Goal: Information Seeking & Learning: Learn about a topic

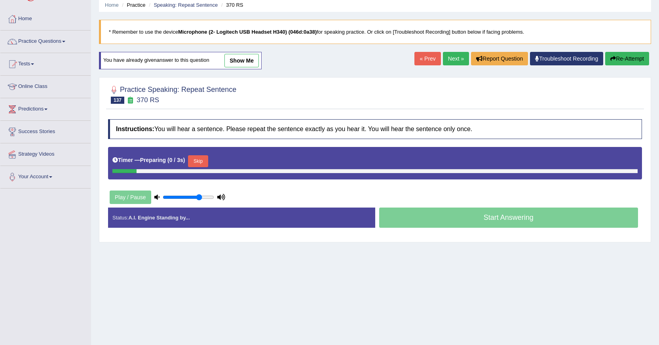
scroll to position [31, 0]
click at [199, 164] on button "Skip" at bounding box center [198, 161] width 20 height 12
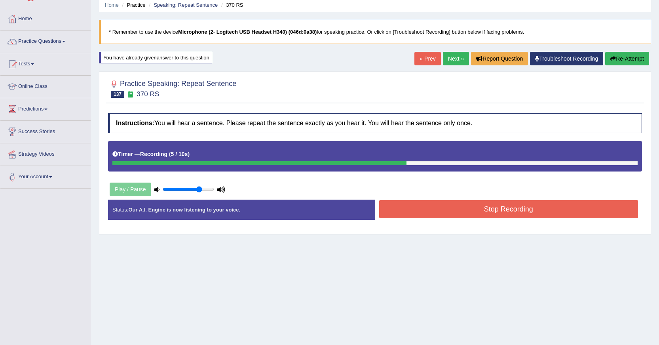
click at [423, 211] on button "Stop Recording" at bounding box center [508, 209] width 259 height 18
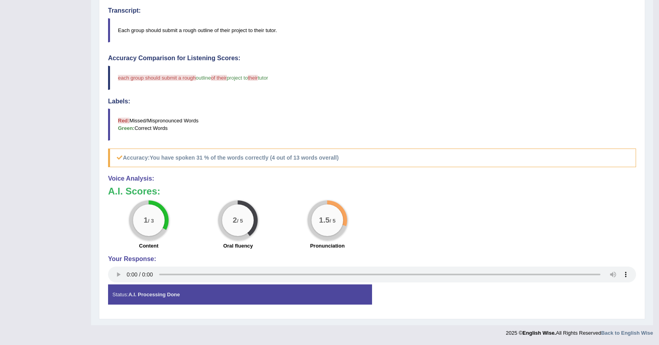
scroll to position [29, 0]
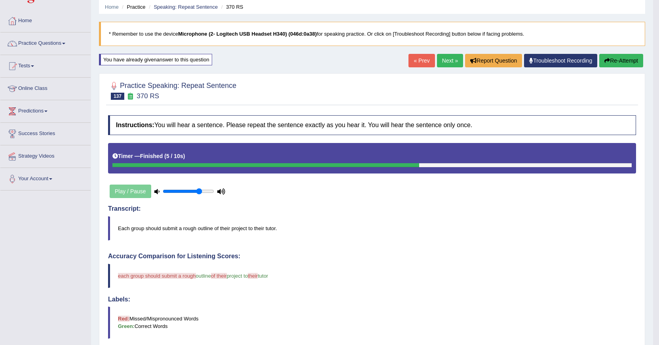
click at [448, 63] on link "Next »" at bounding box center [450, 60] width 26 height 13
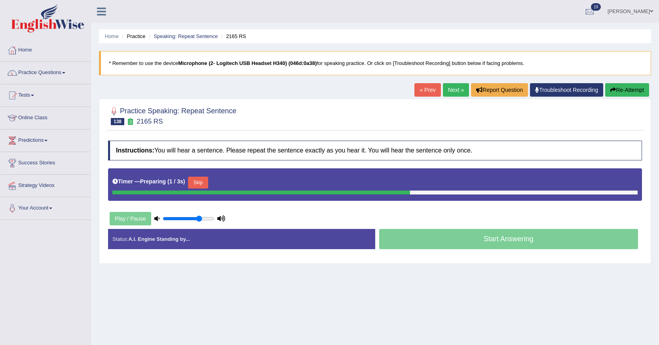
click at [203, 182] on button "Skip" at bounding box center [198, 183] width 20 height 12
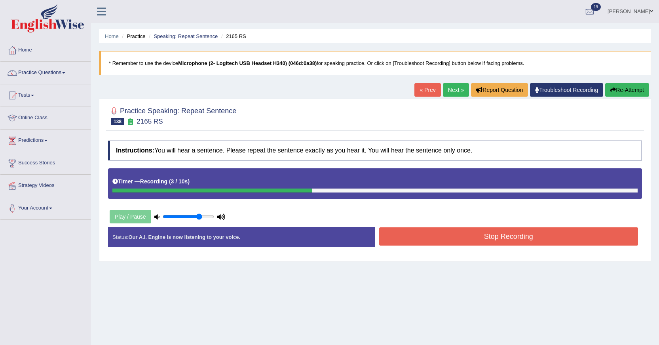
click at [399, 233] on button "Stop Recording" at bounding box center [508, 236] width 259 height 18
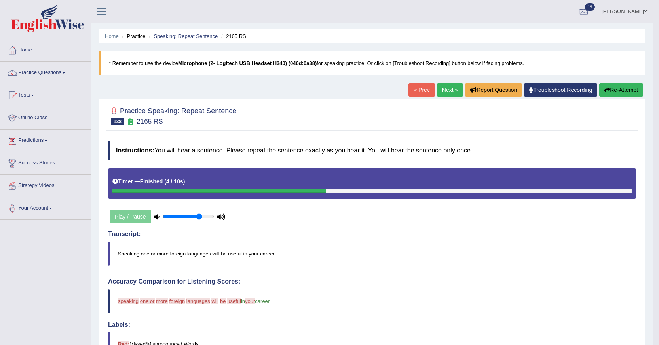
click at [625, 96] on button "Re-Attempt" at bounding box center [621, 89] width 44 height 13
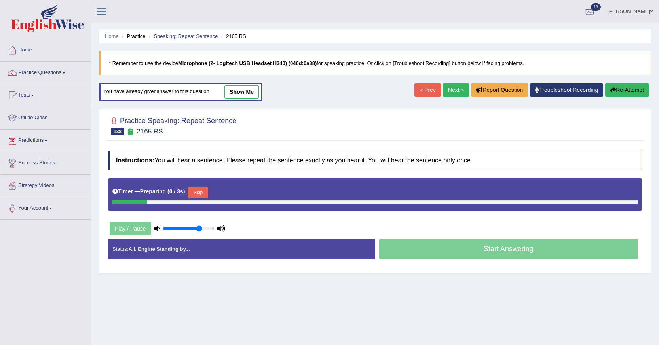
click at [204, 194] on button "Skip" at bounding box center [198, 192] width 20 height 12
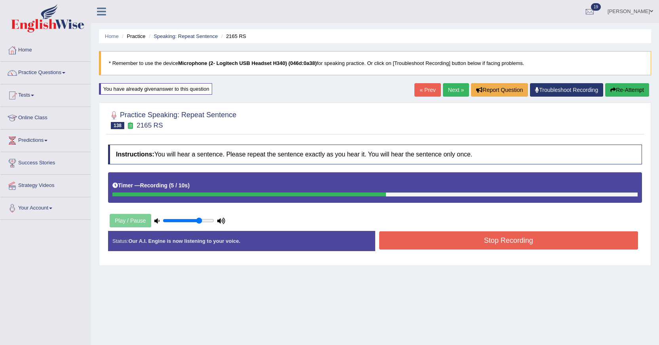
click at [388, 241] on button "Stop Recording" at bounding box center [508, 240] width 259 height 18
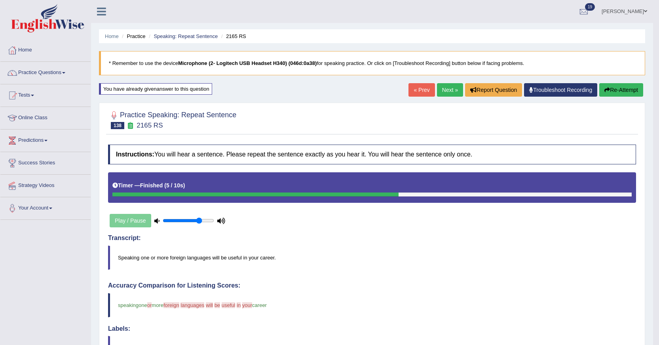
click at [443, 86] on link "Next »" at bounding box center [450, 89] width 26 height 13
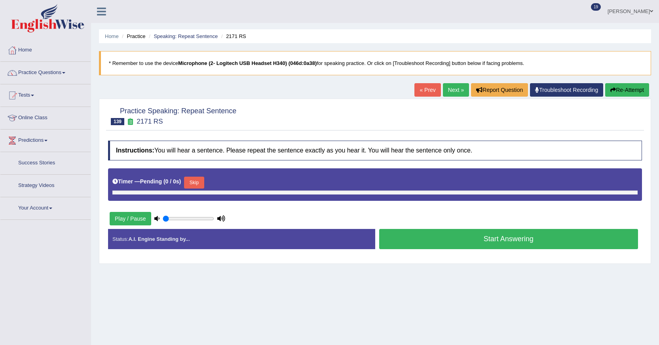
type input "0.75"
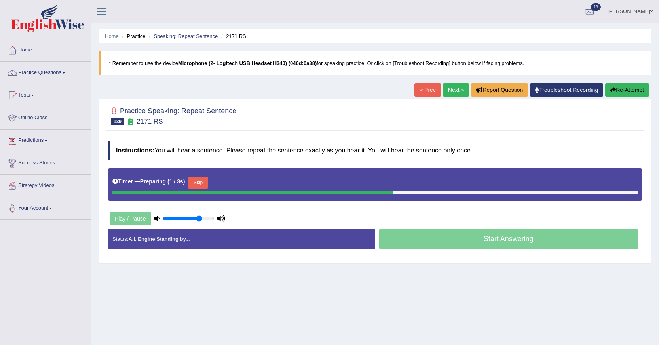
click at [205, 181] on button "Skip" at bounding box center [198, 183] width 20 height 12
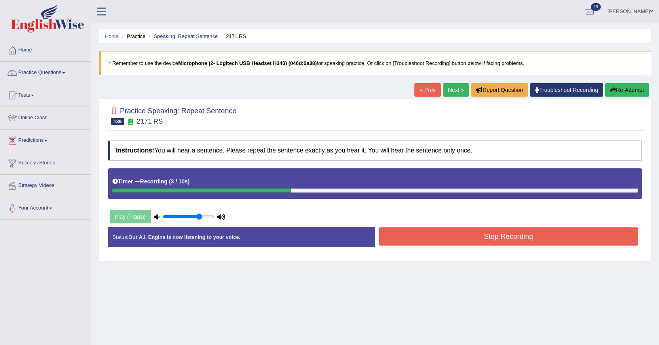
click at [419, 242] on button "Stop Recording" at bounding box center [508, 236] width 259 height 18
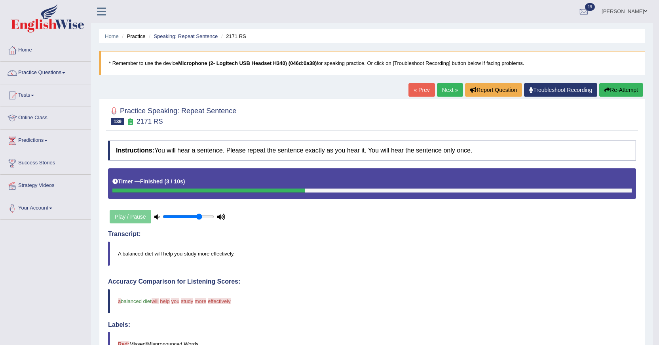
click at [621, 85] on button "Re-Attempt" at bounding box center [621, 89] width 44 height 13
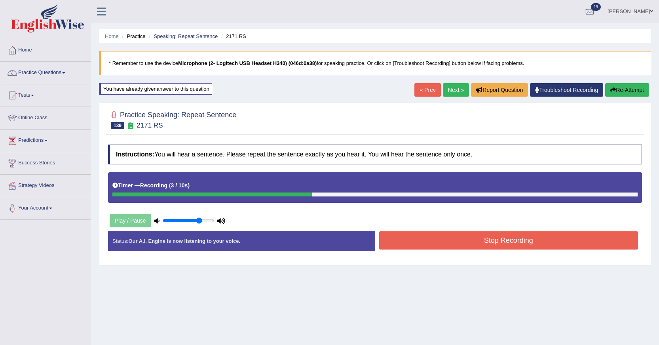
click at [404, 236] on button "Stop Recording" at bounding box center [508, 240] width 259 height 18
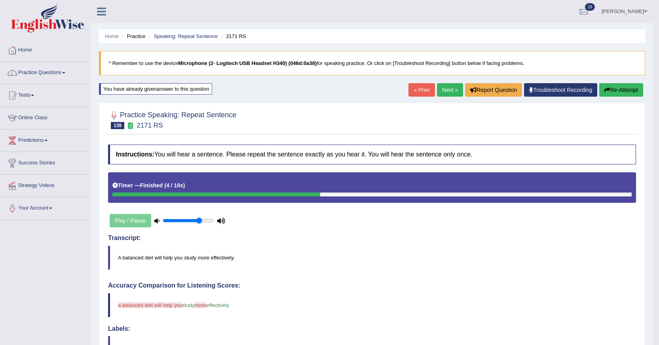
click at [608, 85] on button "Re-Attempt" at bounding box center [621, 89] width 44 height 13
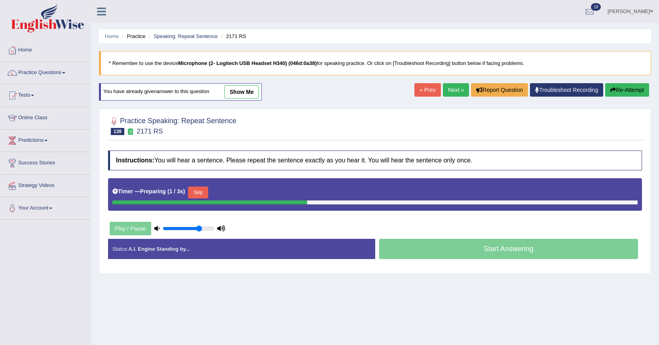
click at [197, 198] on button "Skip" at bounding box center [198, 192] width 20 height 12
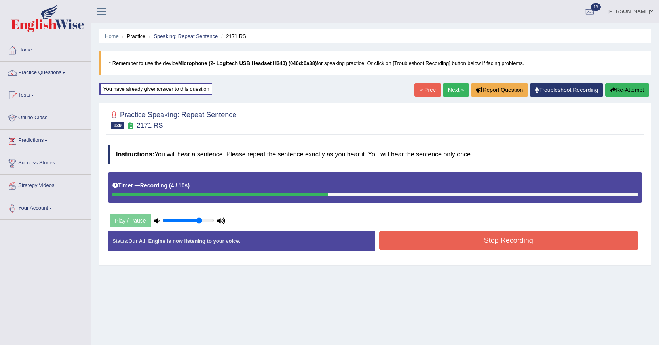
click at [390, 239] on button "Stop Recording" at bounding box center [508, 240] width 259 height 18
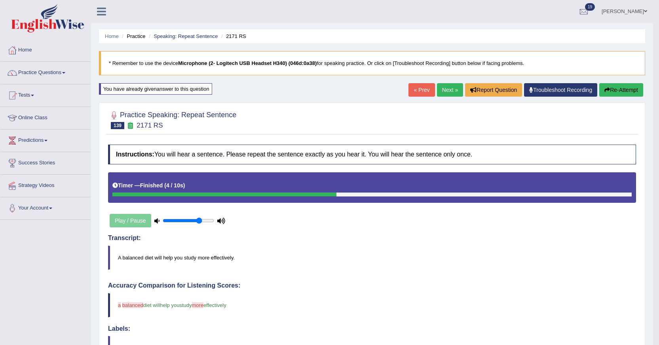
click at [441, 96] on link "Next »" at bounding box center [450, 89] width 26 height 13
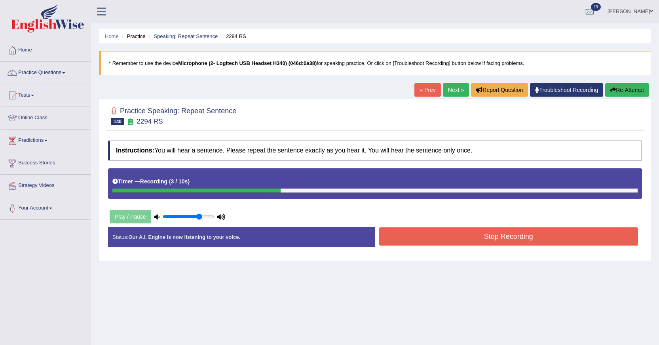
click at [426, 232] on button "Stop Recording" at bounding box center [508, 236] width 259 height 18
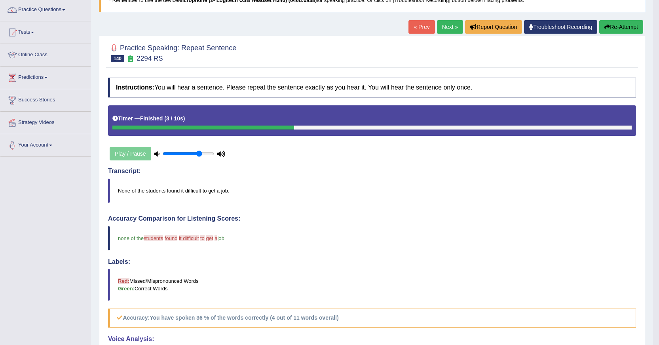
scroll to position [40, 0]
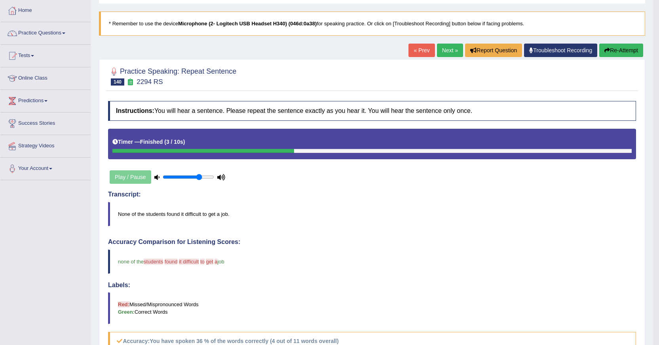
click at [617, 51] on button "Re-Attempt" at bounding box center [621, 50] width 44 height 13
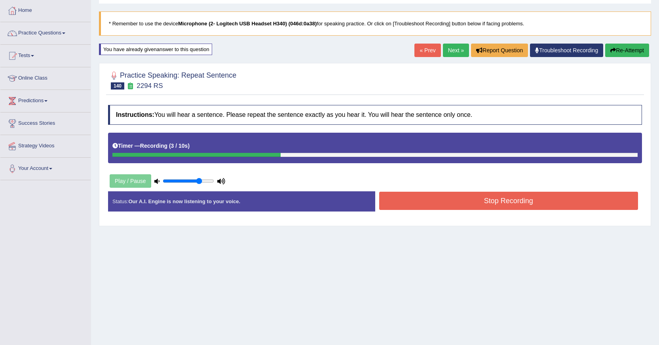
click at [565, 198] on button "Stop Recording" at bounding box center [508, 201] width 259 height 18
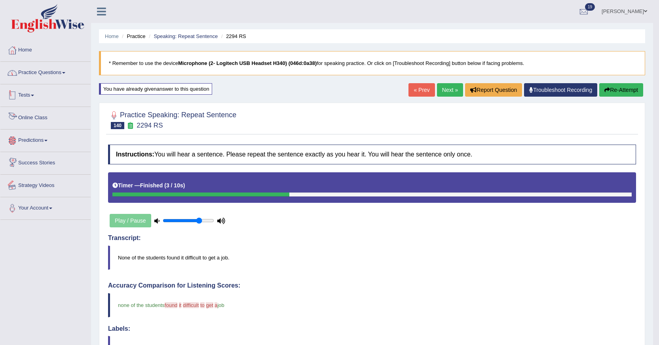
click at [38, 73] on link "Practice Questions" at bounding box center [45, 72] width 90 height 20
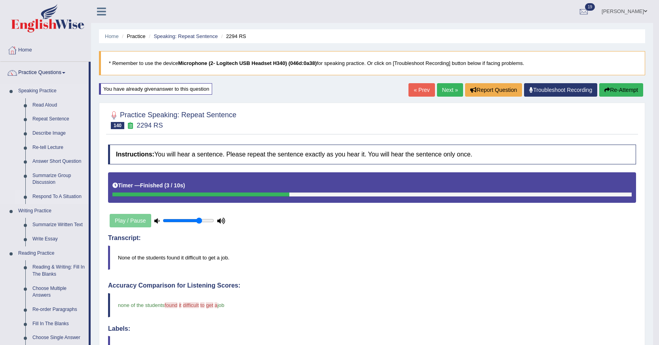
click at [50, 194] on link "Respond To A Situation" at bounding box center [59, 197] width 60 height 14
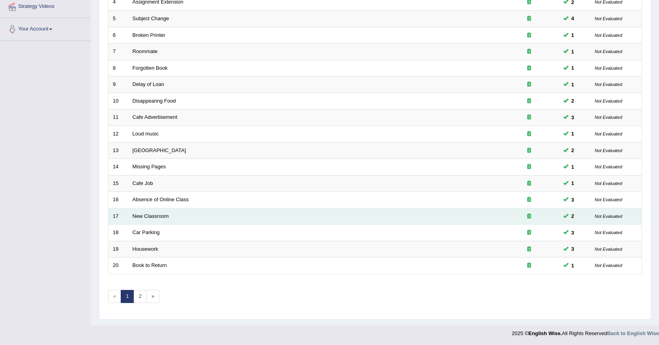
scroll to position [179, 0]
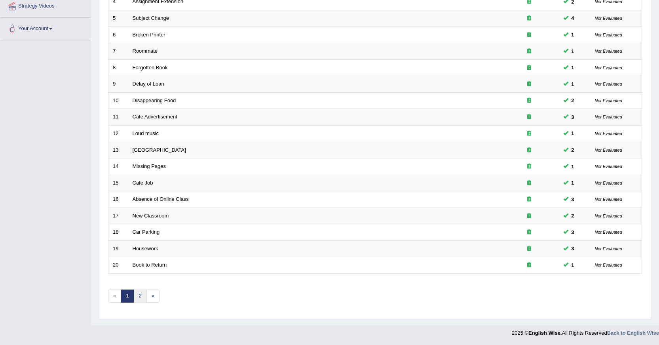
click at [139, 293] on link "2" at bounding box center [139, 295] width 13 height 13
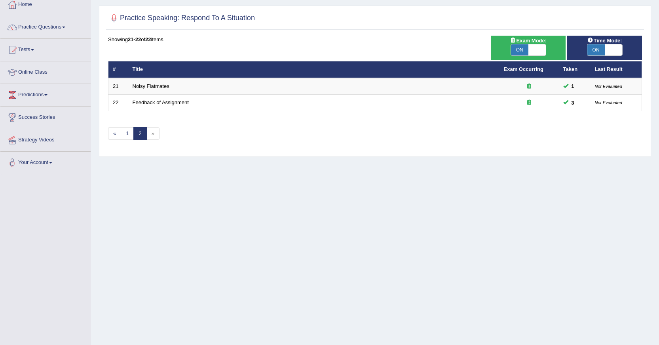
scroll to position [71, 0]
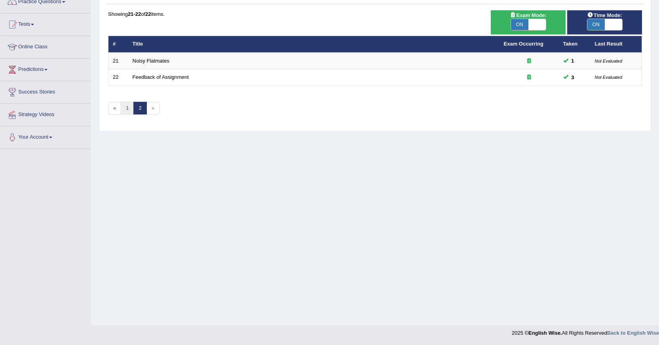
click at [125, 110] on link "1" at bounding box center [127, 108] width 13 height 13
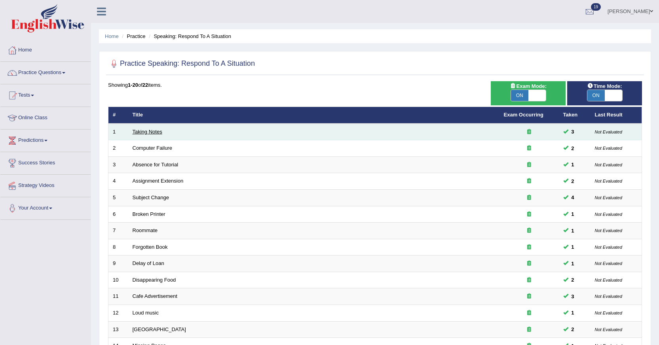
click at [140, 133] on link "Taking Notes" at bounding box center [148, 132] width 30 height 6
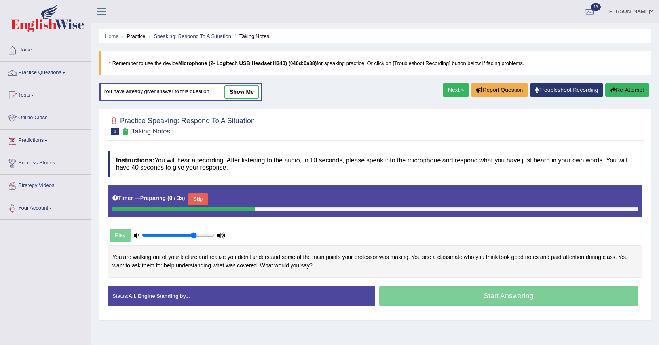
click at [242, 99] on link "show me" at bounding box center [241, 91] width 34 height 13
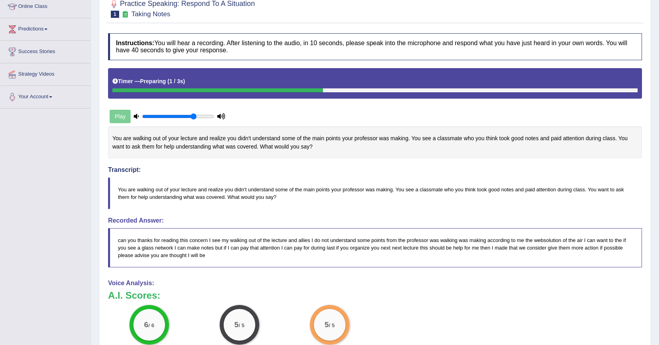
scroll to position [71, 0]
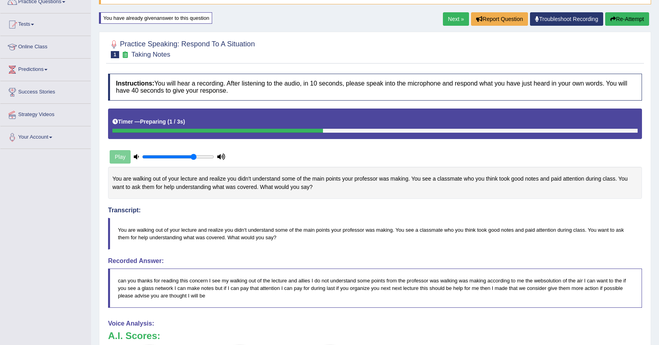
click at [452, 25] on link "Next »" at bounding box center [456, 18] width 26 height 13
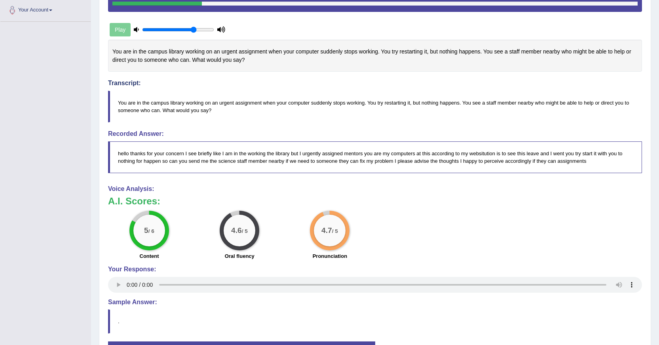
scroll to position [40, 0]
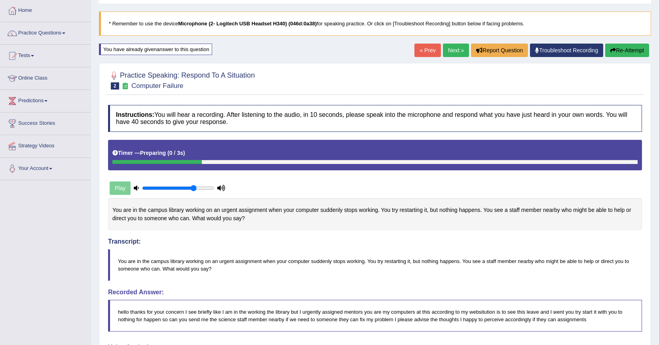
click at [621, 50] on button "Re-Attempt" at bounding box center [627, 50] width 44 height 13
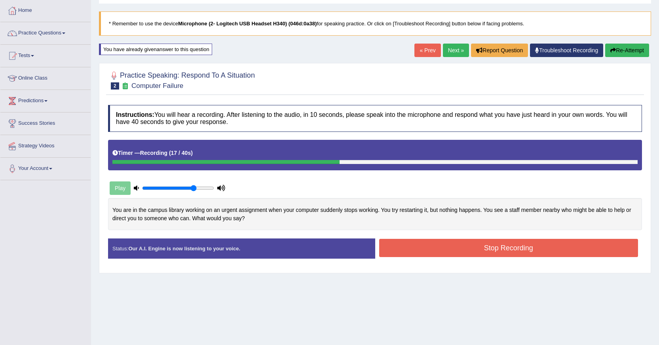
click at [641, 51] on button "Re-Attempt" at bounding box center [627, 50] width 44 height 13
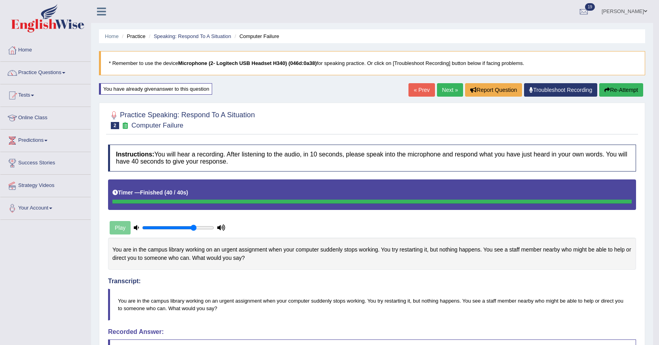
click at [456, 95] on link "Next »" at bounding box center [450, 89] width 26 height 13
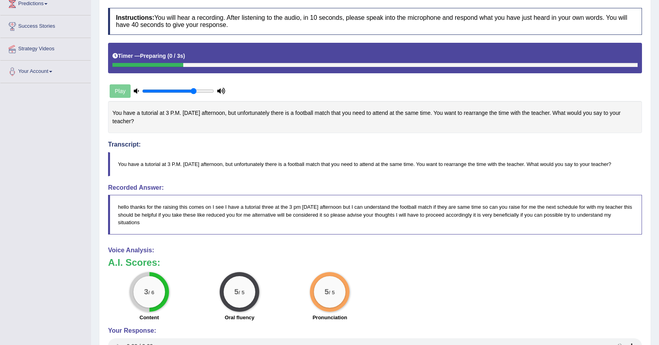
scroll to position [57, 0]
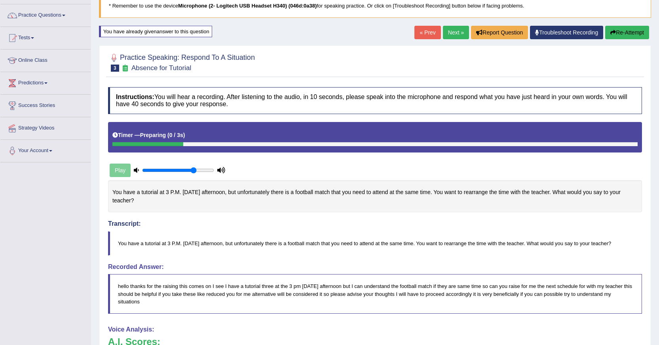
click at [614, 34] on icon "button" at bounding box center [613, 33] width 6 height 6
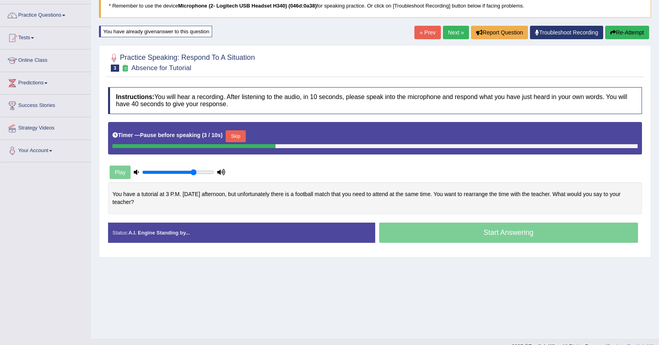
click at [231, 134] on button "Skip" at bounding box center [236, 136] width 20 height 12
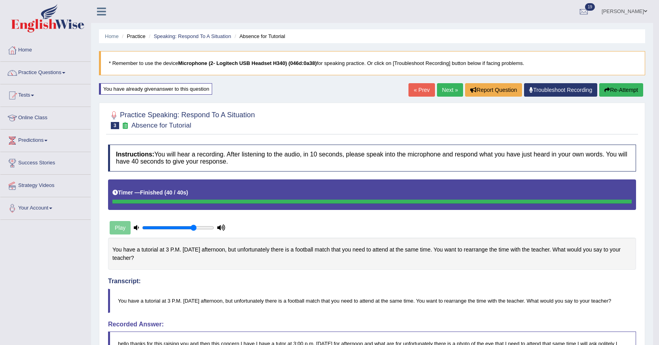
click at [446, 95] on link "Next »" at bounding box center [450, 89] width 26 height 13
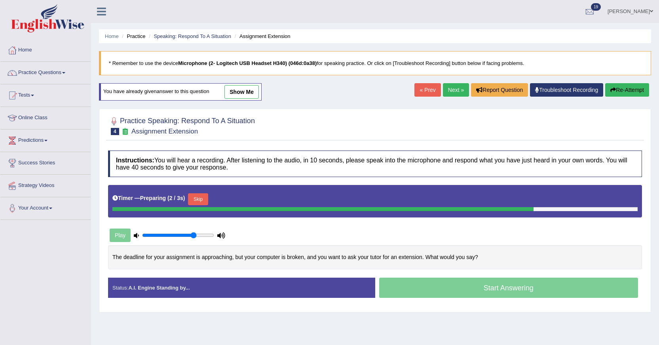
click at [236, 91] on link "show me" at bounding box center [241, 91] width 34 height 13
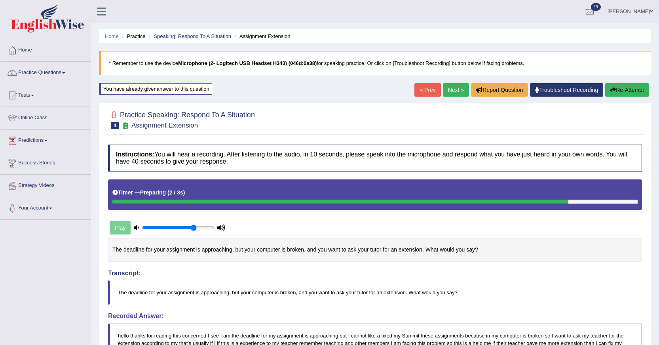
click at [608, 90] on button "Re-Attempt" at bounding box center [627, 89] width 44 height 13
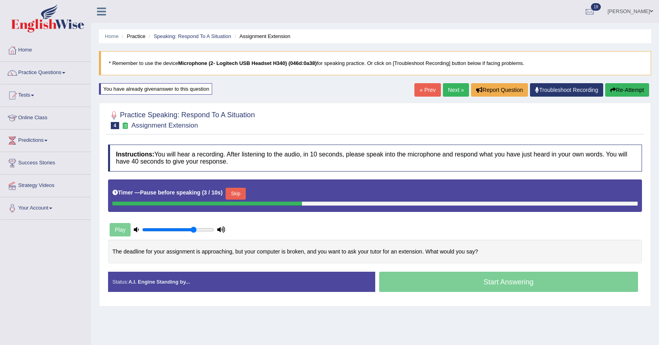
click at [237, 192] on button "Skip" at bounding box center [236, 194] width 20 height 12
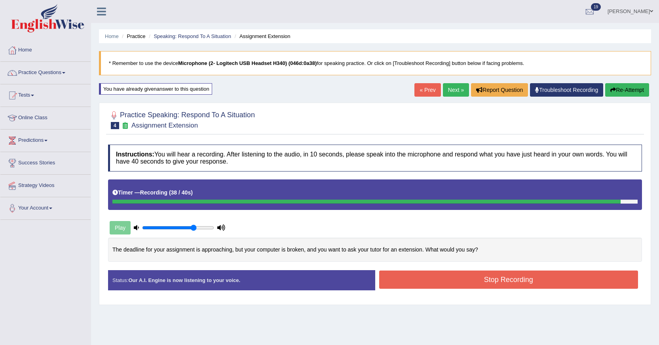
click at [439, 283] on button "Stop Recording" at bounding box center [508, 279] width 259 height 18
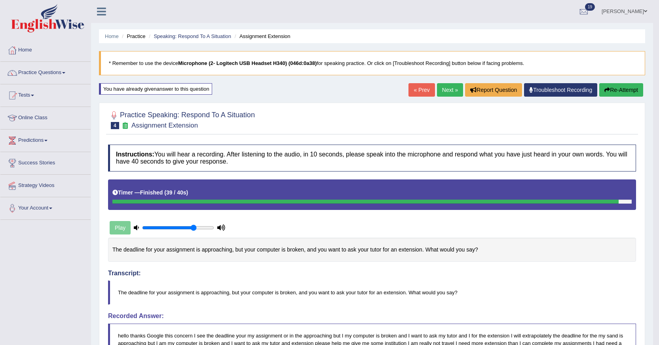
click at [455, 95] on link "Next »" at bounding box center [450, 89] width 26 height 13
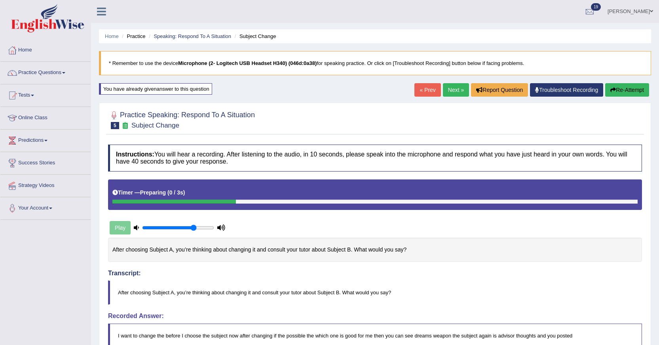
click at [617, 95] on button "Re-Attempt" at bounding box center [627, 89] width 44 height 13
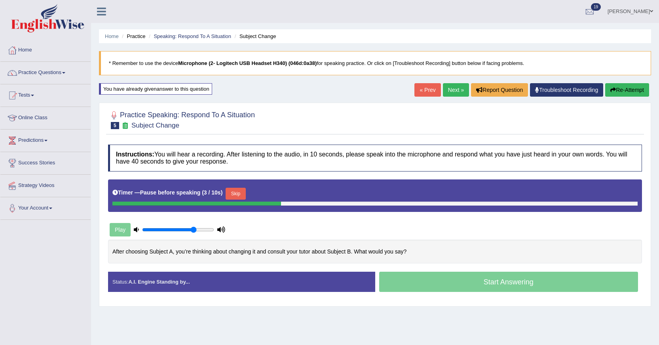
click at [241, 195] on button "Skip" at bounding box center [236, 194] width 20 height 12
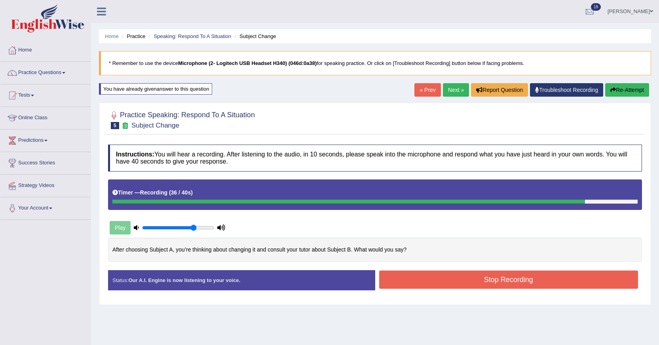
click at [431, 278] on button "Stop Recording" at bounding box center [508, 279] width 259 height 18
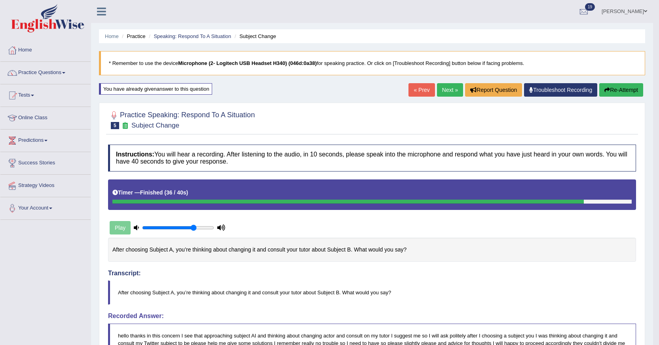
click at [628, 95] on button "Re-Attempt" at bounding box center [621, 89] width 44 height 13
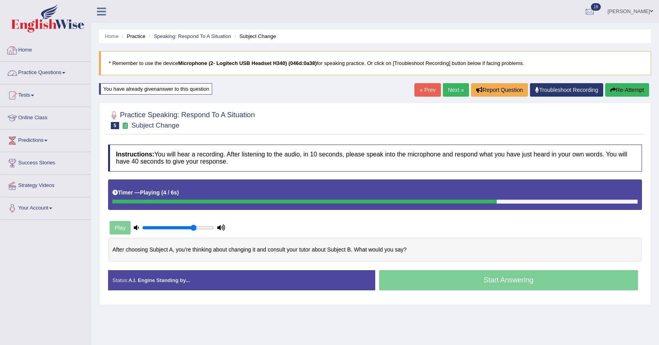
click at [25, 45] on link "Home" at bounding box center [45, 49] width 90 height 20
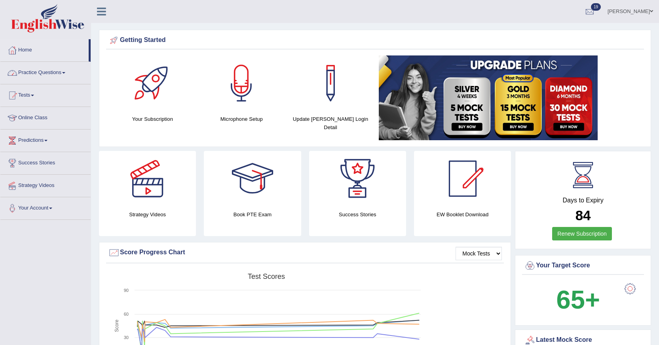
click at [36, 73] on link "Practice Questions" at bounding box center [45, 72] width 90 height 20
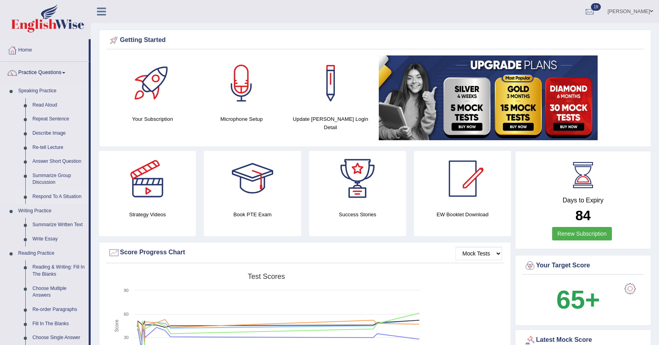
click at [41, 197] on link "Respond To A Situation" at bounding box center [59, 197] width 60 height 14
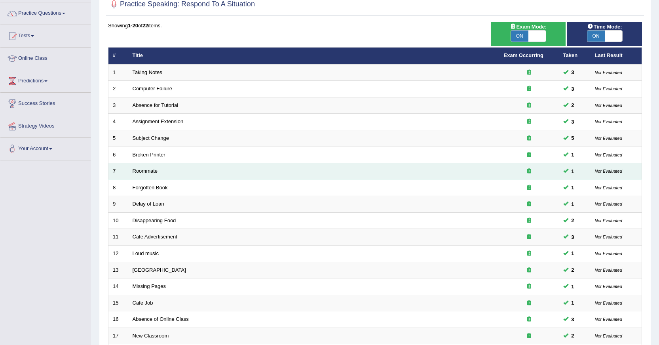
scroll to position [79, 0]
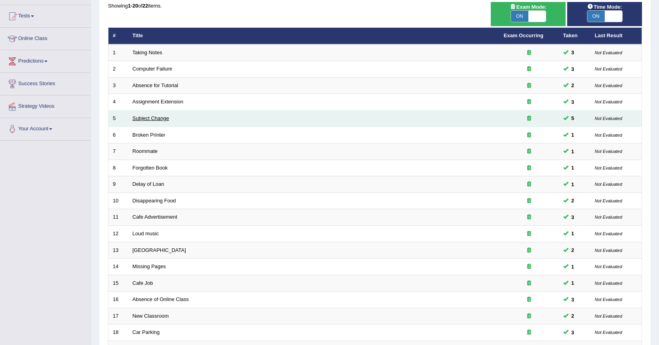
click at [157, 121] on link "Subject Change" at bounding box center [151, 118] width 37 height 6
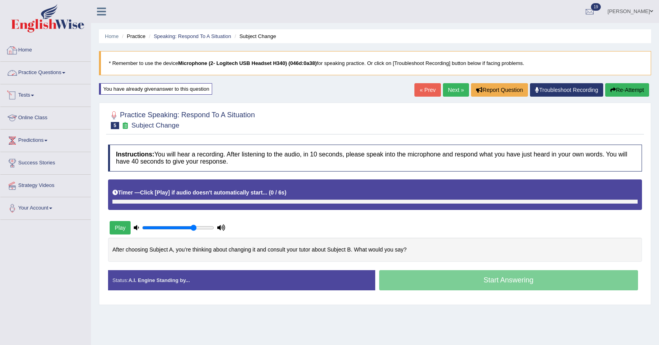
click at [35, 49] on link "Home" at bounding box center [45, 49] width 90 height 20
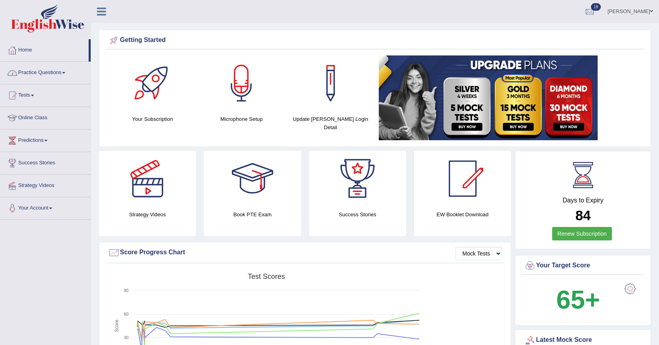
click at [36, 74] on link "Practice Questions" at bounding box center [45, 72] width 90 height 20
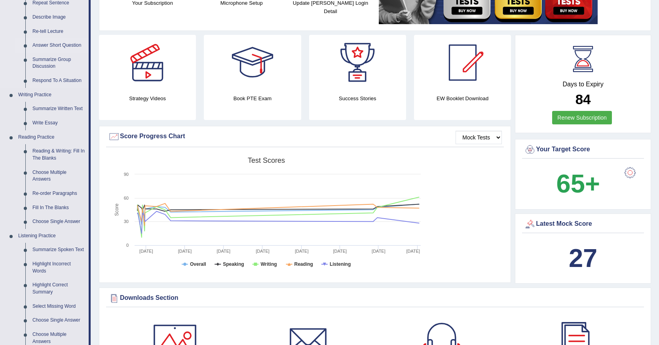
scroll to position [119, 0]
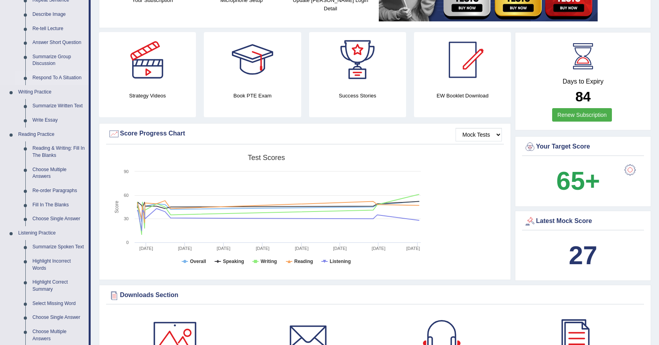
click at [58, 78] on link "Respond To A Situation" at bounding box center [59, 78] width 60 height 14
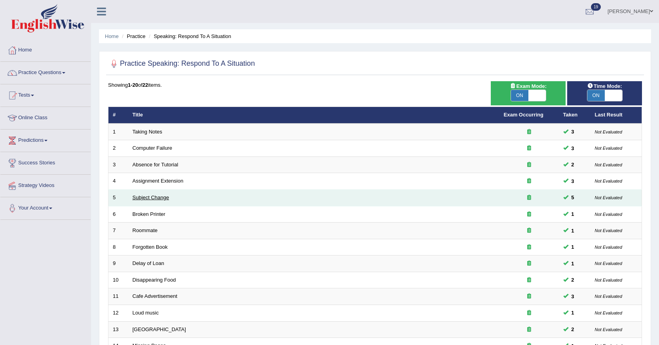
click at [153, 194] on link "Subject Change" at bounding box center [151, 197] width 37 height 6
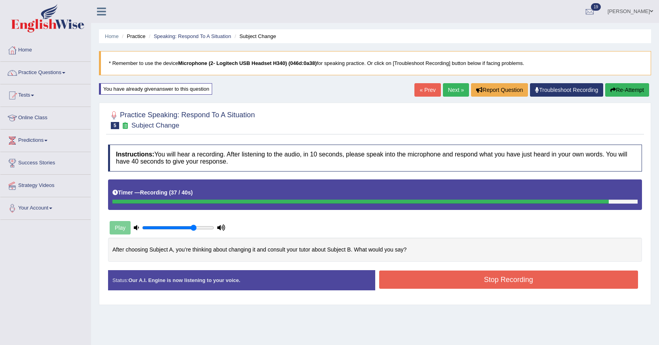
click at [407, 282] on button "Stop Recording" at bounding box center [508, 279] width 259 height 18
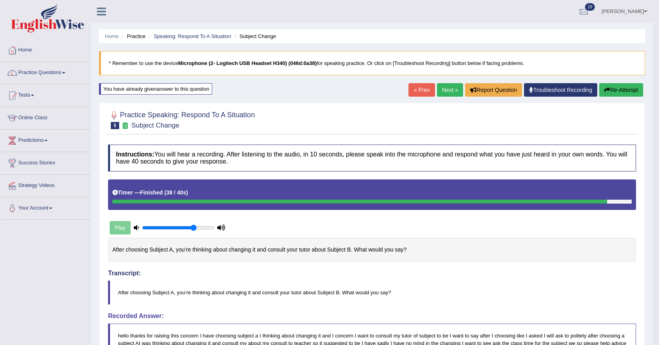
click at [613, 95] on button "Re-Attempt" at bounding box center [621, 89] width 44 height 13
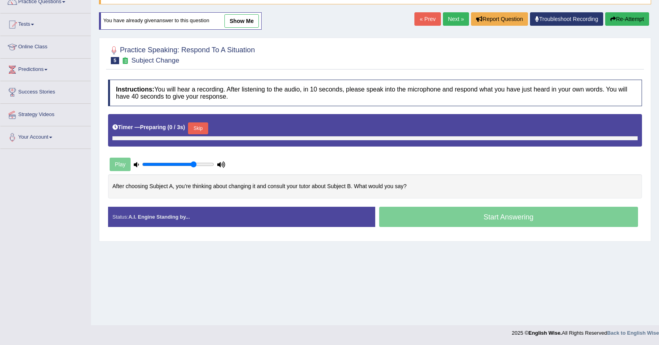
click at [197, 133] on button "Skip" at bounding box center [198, 128] width 20 height 12
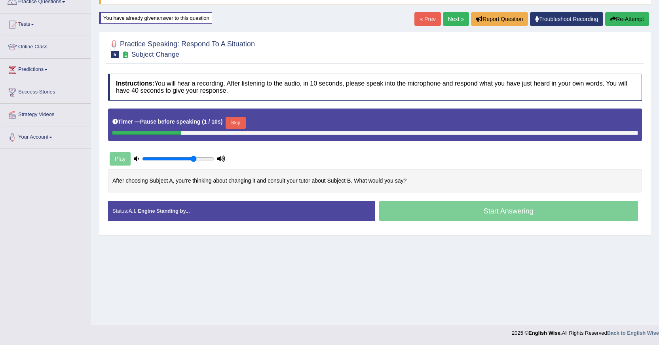
click at [238, 124] on button "Skip" at bounding box center [236, 123] width 20 height 12
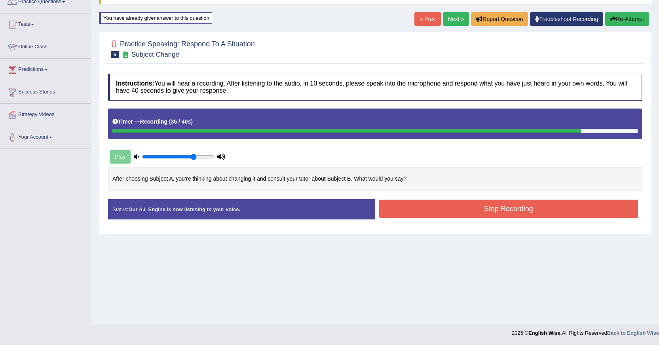
click at [448, 208] on button "Stop Recording" at bounding box center [508, 208] width 259 height 18
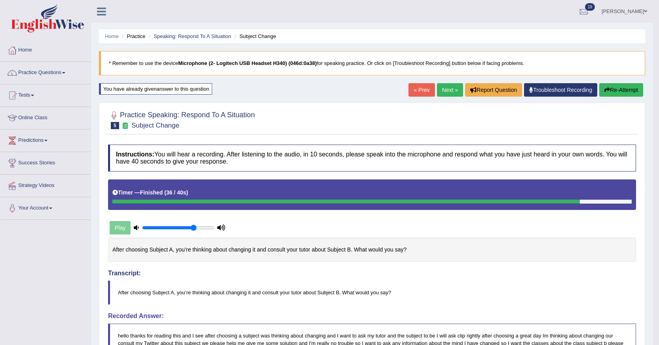
click at [627, 87] on button "Re-Attempt" at bounding box center [621, 89] width 44 height 13
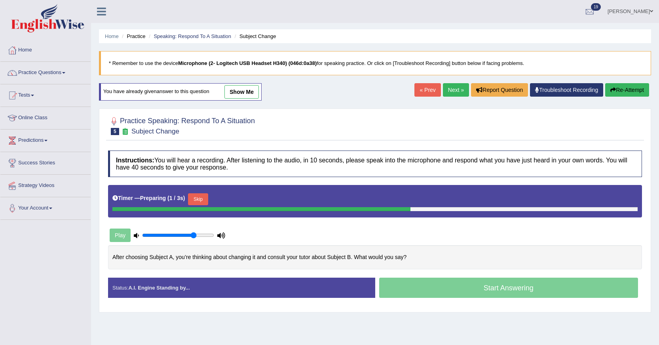
click at [200, 203] on button "Skip" at bounding box center [198, 199] width 20 height 12
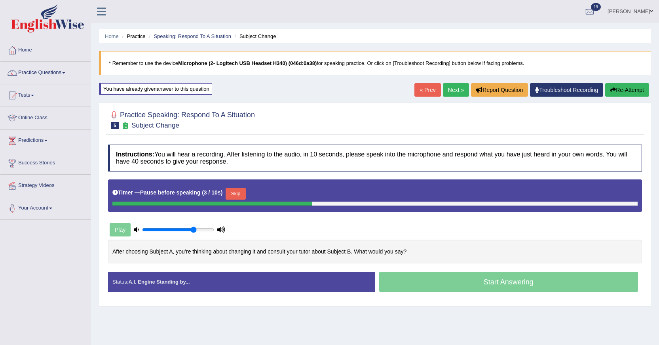
click at [246, 201] on div at bounding box center [212, 203] width 200 height 4
click at [245, 197] on button "Skip" at bounding box center [236, 194] width 20 height 12
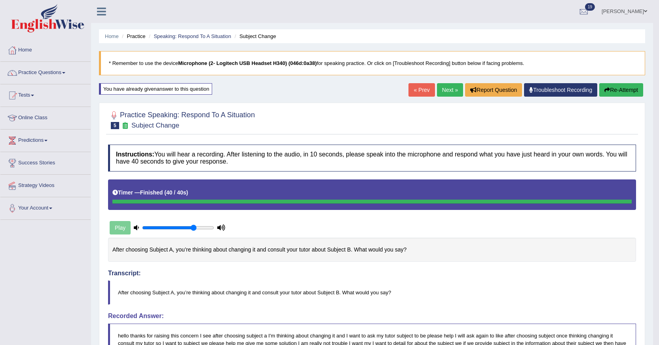
click at [448, 93] on link "Next »" at bounding box center [450, 89] width 26 height 13
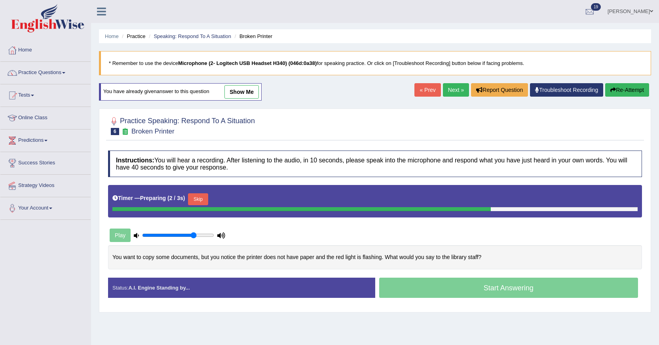
click at [236, 89] on link "show me" at bounding box center [241, 91] width 34 height 13
click at [241, 92] on div "Home Practice Speaking: Respond To A Situation Broken Printer * Remember to use…" at bounding box center [375, 198] width 568 height 396
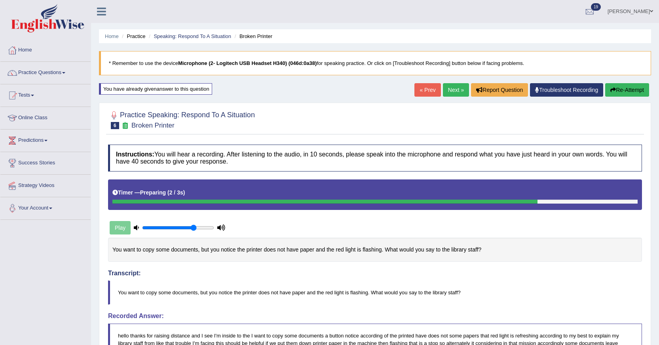
click at [459, 94] on link "Next »" at bounding box center [456, 89] width 26 height 13
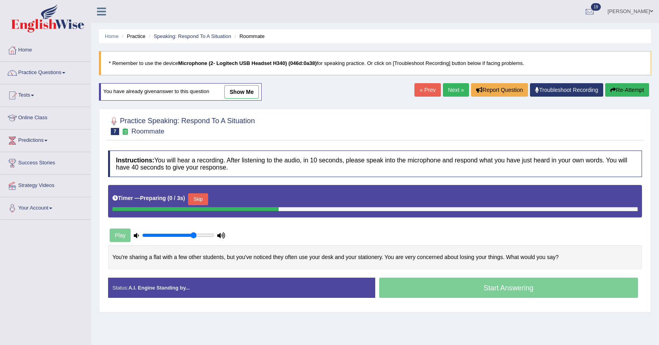
click at [254, 92] on link "show me" at bounding box center [241, 91] width 34 height 13
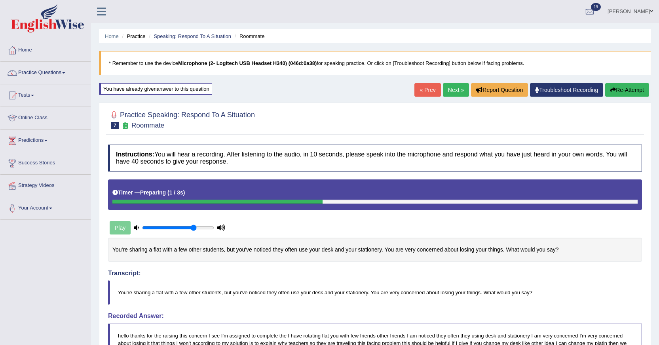
click at [452, 88] on link "Next »" at bounding box center [456, 89] width 26 height 13
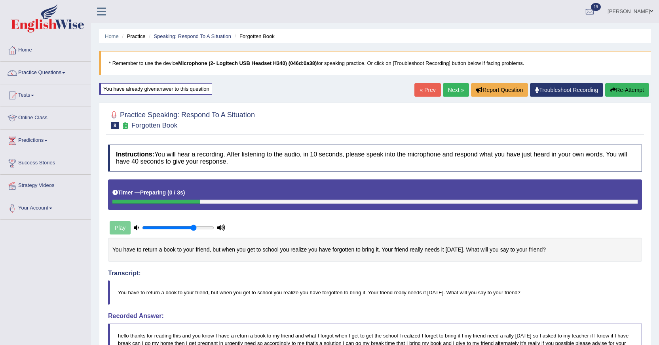
click at [449, 91] on link "Next »" at bounding box center [456, 89] width 26 height 13
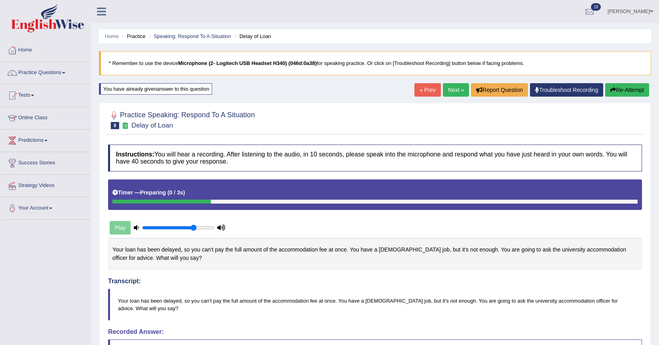
click at [615, 96] on button "Re-Attempt" at bounding box center [627, 89] width 44 height 13
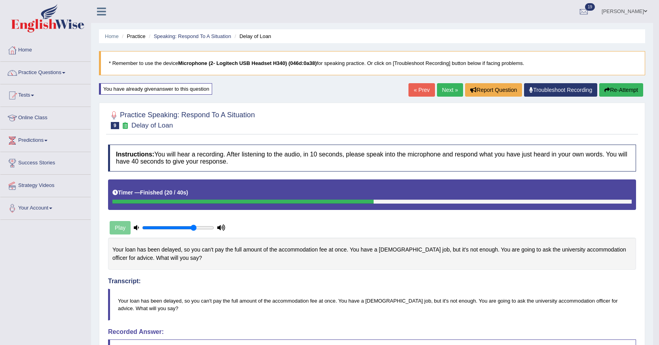
click at [618, 93] on button "Re-Attempt" at bounding box center [621, 89] width 44 height 13
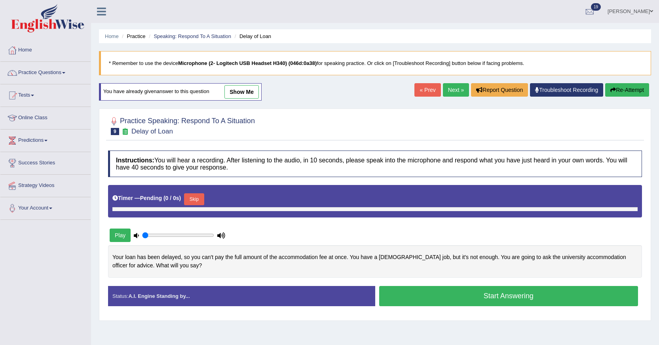
type input "0.75"
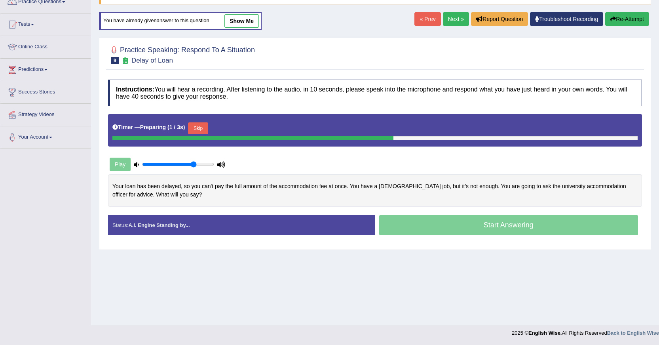
click at [201, 131] on button "Skip" at bounding box center [198, 128] width 20 height 12
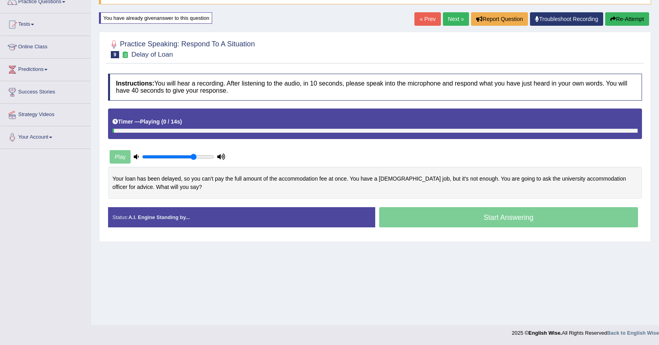
click at [114, 131] on div at bounding box center [113, 131] width 2 height 4
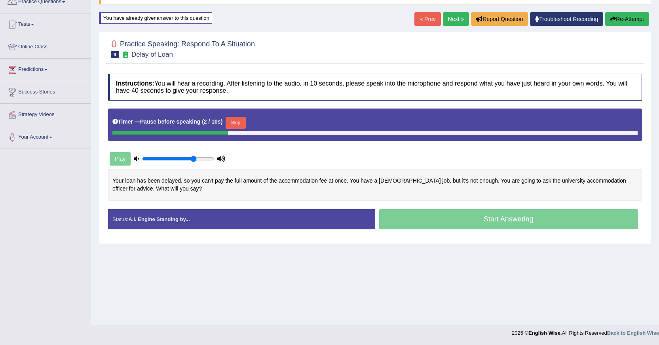
click at [239, 125] on button "Skip" at bounding box center [236, 123] width 20 height 12
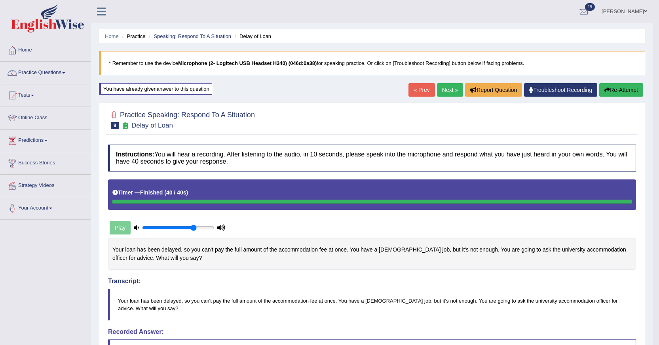
click at [448, 89] on link "Next »" at bounding box center [450, 89] width 26 height 13
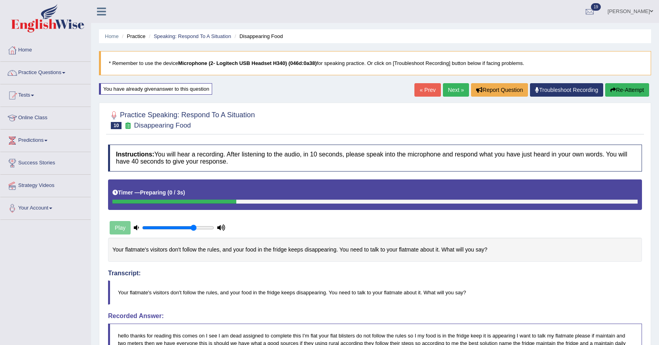
click at [632, 91] on button "Re-Attempt" at bounding box center [627, 89] width 44 height 13
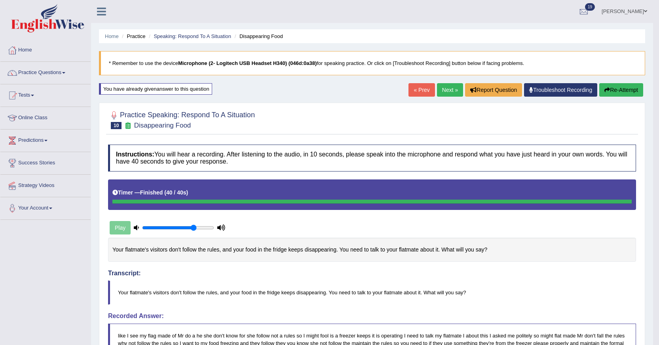
click at [626, 91] on button "Re-Attempt" at bounding box center [621, 89] width 44 height 13
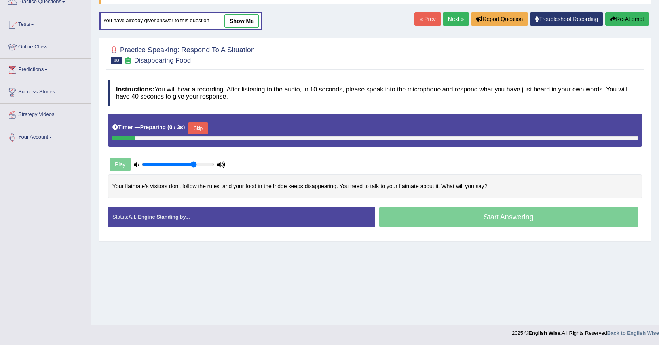
scroll to position [71, 0]
click at [199, 133] on button "Skip" at bounding box center [198, 128] width 20 height 12
click at [199, 133] on div "Timer — Preparing ( 0 / 3s ) Skip" at bounding box center [375, 130] width 534 height 32
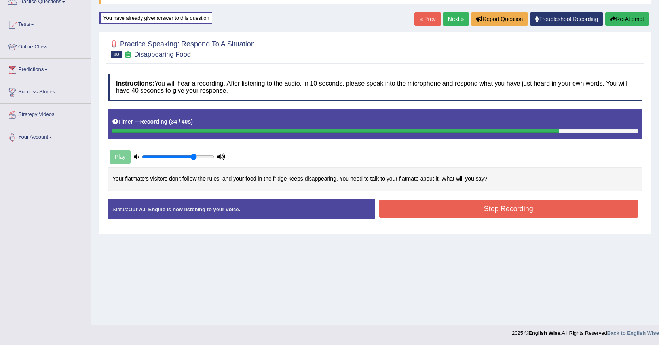
click at [416, 212] on button "Stop Recording" at bounding box center [508, 208] width 259 height 18
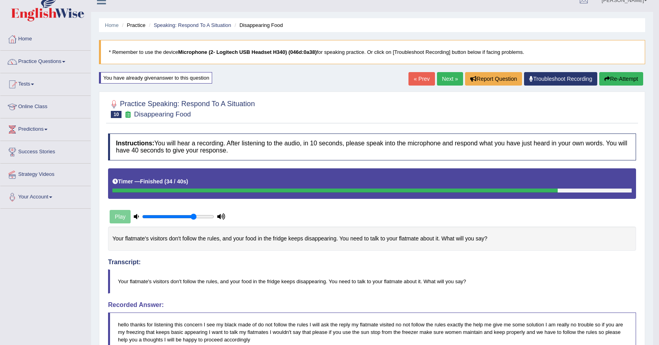
scroll to position [0, 0]
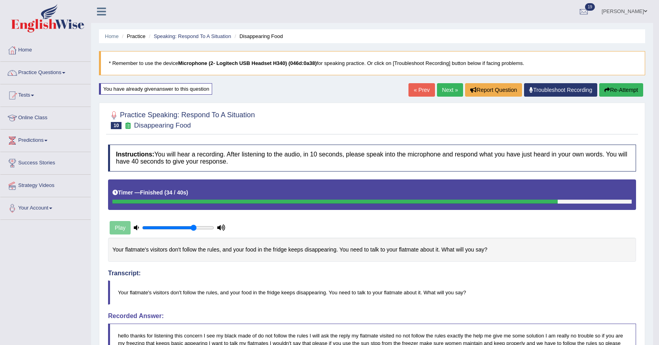
click at [627, 95] on button "Re-Attempt" at bounding box center [621, 89] width 44 height 13
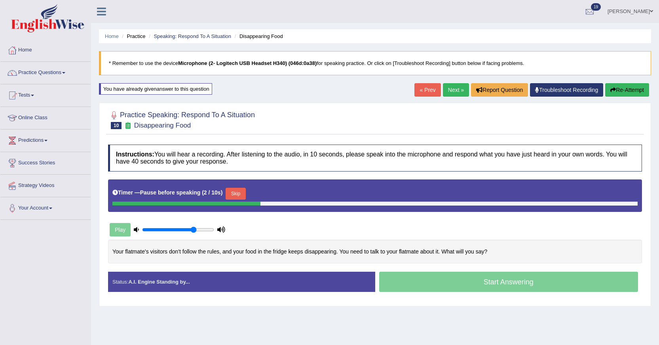
click at [235, 194] on button "Skip" at bounding box center [236, 194] width 20 height 12
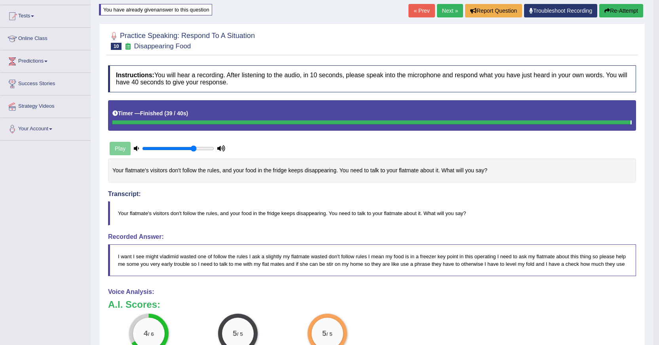
scroll to position [40, 0]
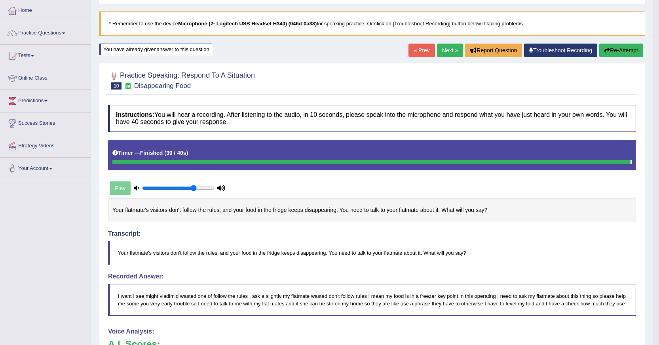
click at [604, 47] on icon "button" at bounding box center [607, 50] width 6 height 6
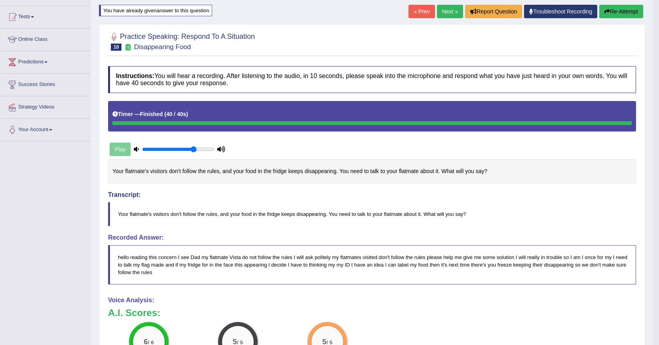
scroll to position [79, 0]
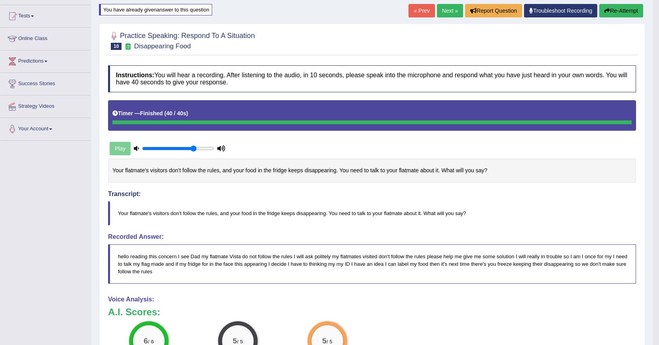
click at [447, 7] on link "Next »" at bounding box center [450, 10] width 26 height 13
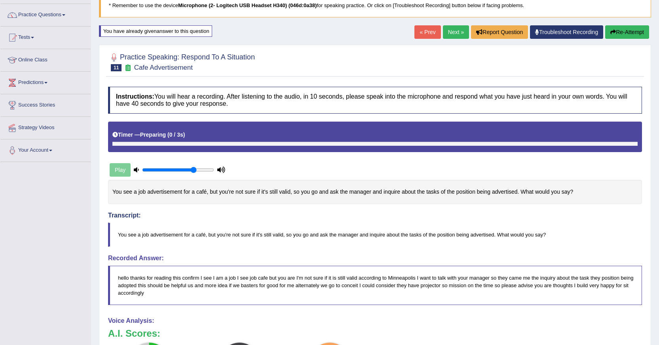
scroll to position [9, 0]
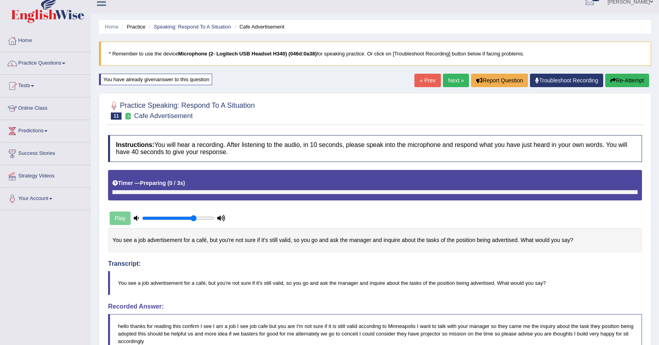
click at [622, 75] on button "Re-Attempt" at bounding box center [627, 80] width 44 height 13
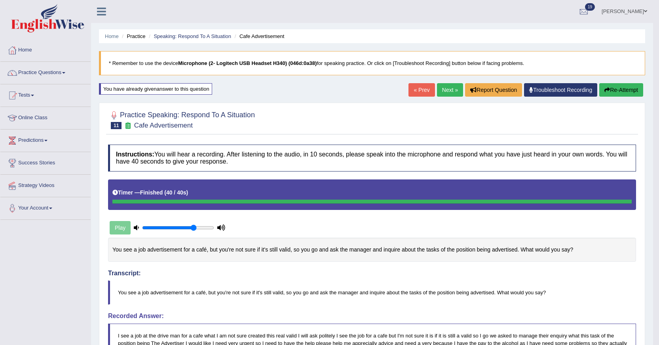
click at [623, 93] on button "Re-Attempt" at bounding box center [621, 89] width 44 height 13
click at [449, 97] on div "« Prev Next » Report Question Troubleshoot Recording Re-Attempt" at bounding box center [526, 90] width 237 height 15
click at [450, 91] on link "Next »" at bounding box center [450, 89] width 26 height 13
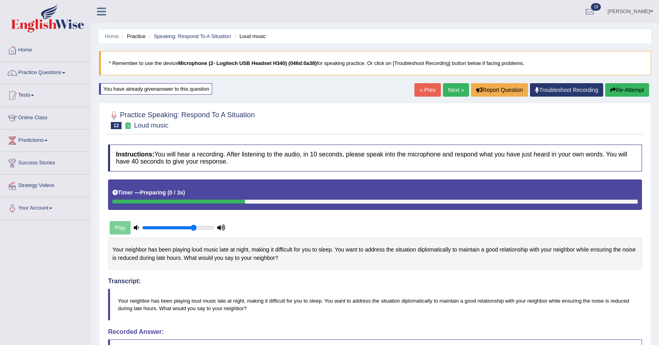
click at [453, 90] on link "Next »" at bounding box center [456, 89] width 26 height 13
click at [625, 87] on button "Re-Attempt" at bounding box center [627, 89] width 44 height 13
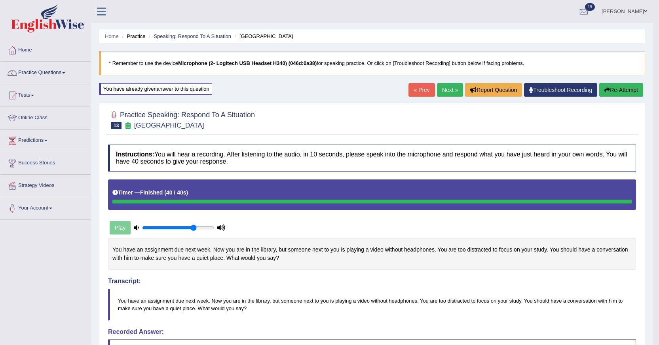
click at [437, 91] on link "Next »" at bounding box center [450, 89] width 26 height 13
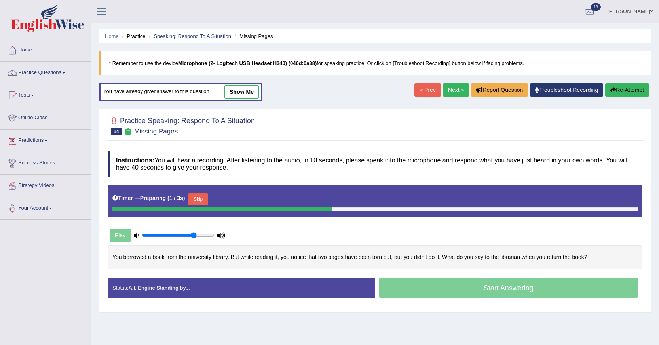
click at [242, 95] on link "show me" at bounding box center [241, 91] width 34 height 13
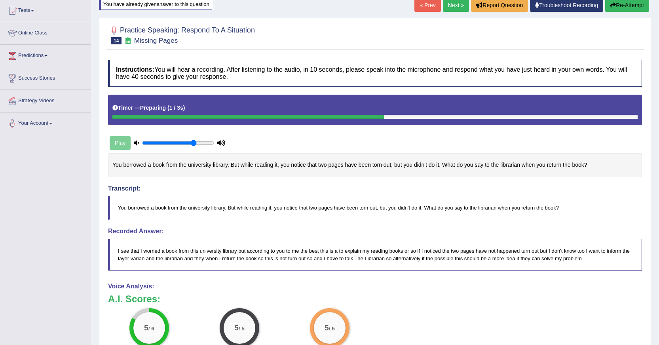
scroll to position [79, 0]
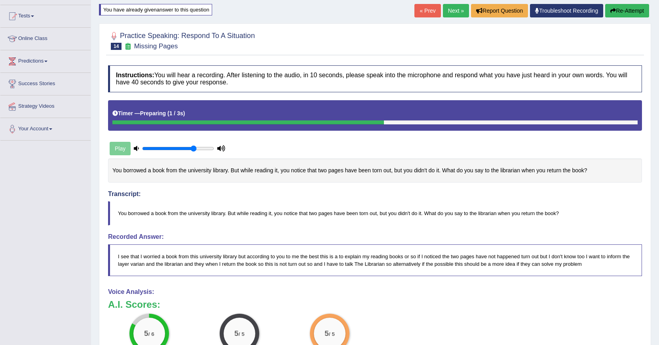
click at [623, 9] on button "Re-Attempt" at bounding box center [627, 10] width 44 height 13
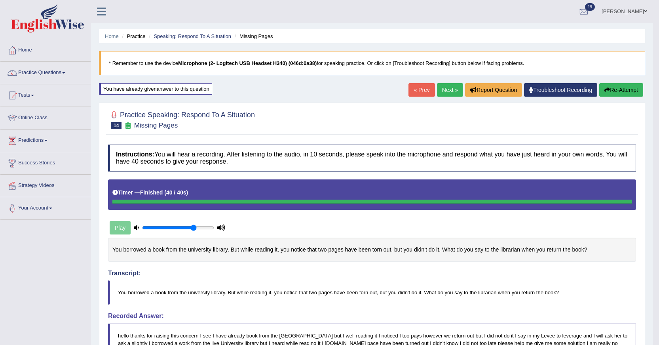
click at [449, 89] on link "Next »" at bounding box center [450, 89] width 26 height 13
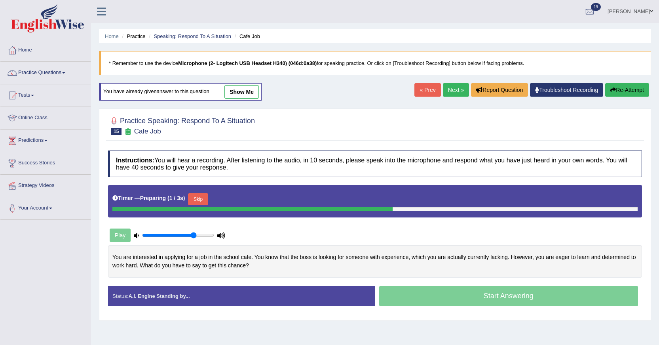
click at [253, 91] on link "show me" at bounding box center [241, 91] width 34 height 13
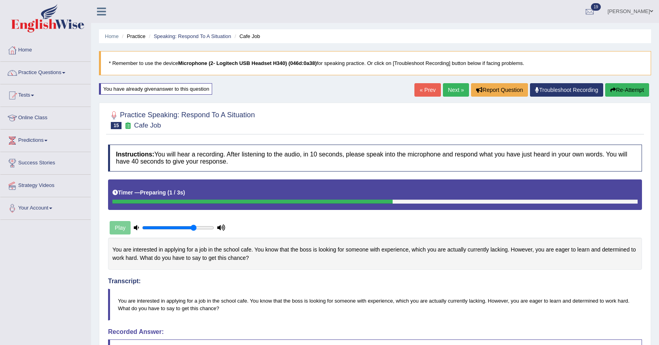
click at [446, 87] on link "Next »" at bounding box center [456, 89] width 26 height 13
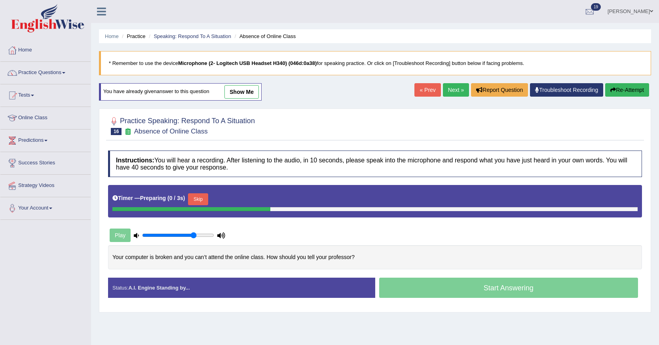
click at [250, 98] on link "show me" at bounding box center [241, 91] width 34 height 13
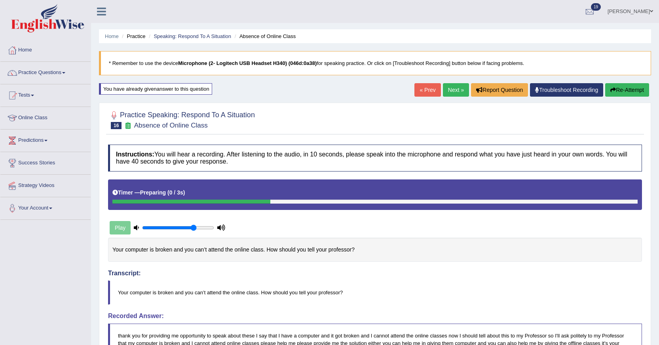
click at [610, 94] on button "Re-Attempt" at bounding box center [627, 89] width 44 height 13
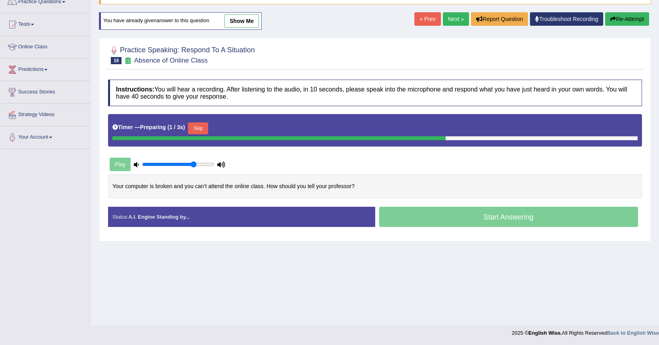
click at [202, 128] on button "Skip" at bounding box center [198, 128] width 20 height 12
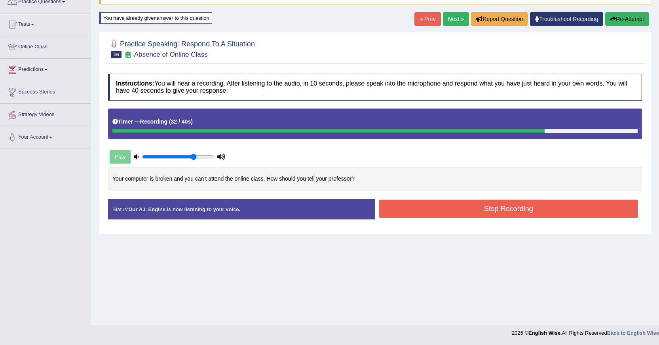
click at [408, 201] on button "Stop Recording" at bounding box center [508, 208] width 259 height 18
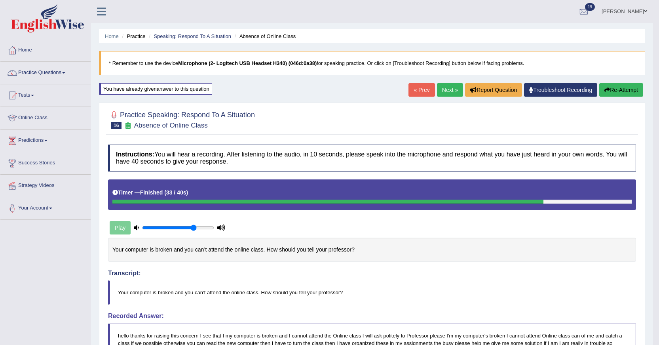
click at [631, 100] on div "Home Practice Speaking: Respond To A Situation Absence of Online Class * Rememb…" at bounding box center [372, 286] width 562 height 572
click at [627, 95] on button "Re-Attempt" at bounding box center [621, 89] width 44 height 13
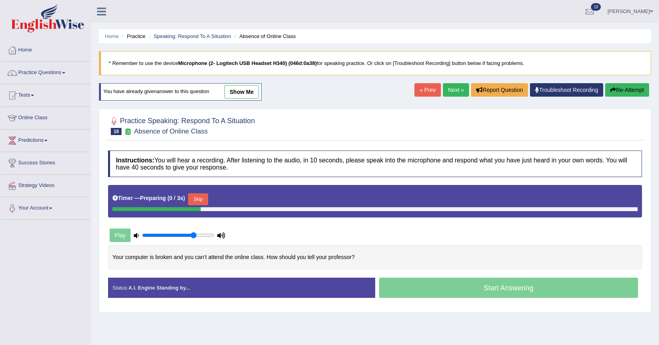
click at [208, 195] on button "Skip" at bounding box center [198, 199] width 20 height 12
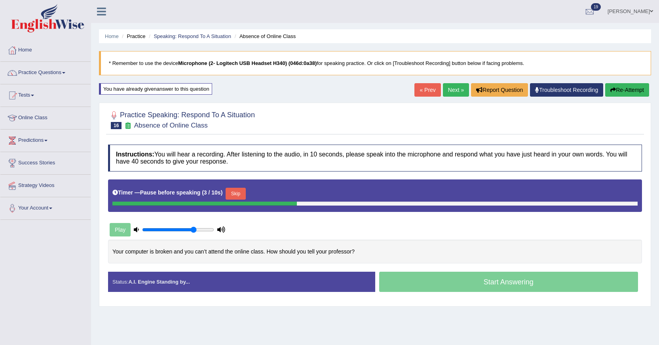
click at [241, 193] on button "Skip" at bounding box center [236, 194] width 20 height 12
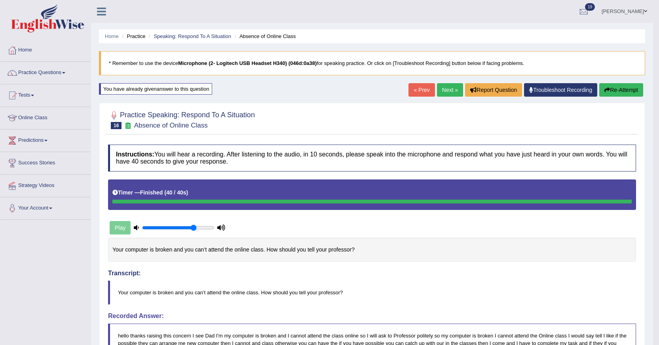
click at [443, 86] on link "Next »" at bounding box center [450, 89] width 26 height 13
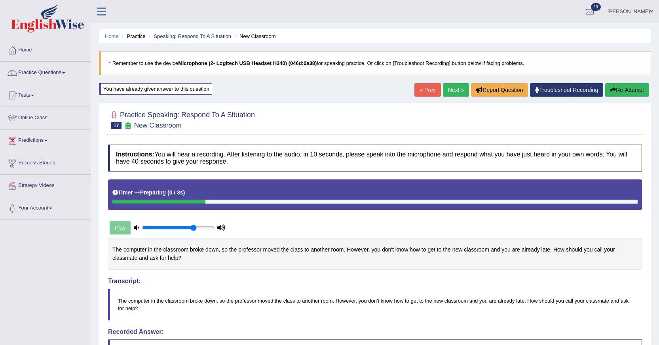
click at [617, 95] on button "Re-Attempt" at bounding box center [627, 89] width 44 height 13
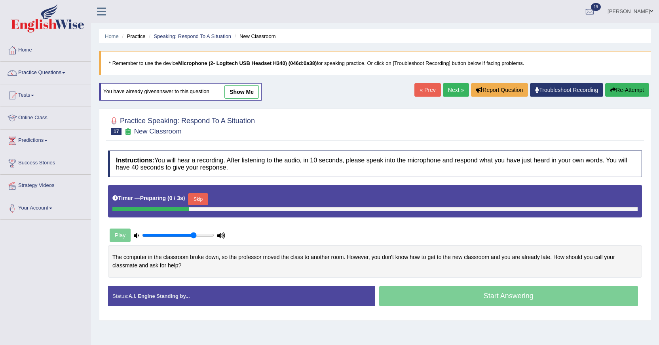
click at [194, 202] on button "Skip" at bounding box center [198, 199] width 20 height 12
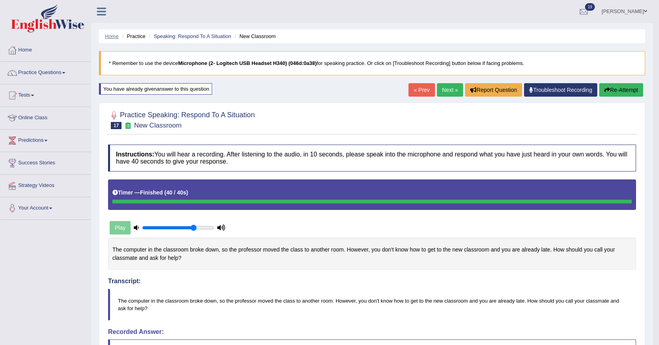
click at [111, 37] on link "Home" at bounding box center [112, 36] width 14 height 6
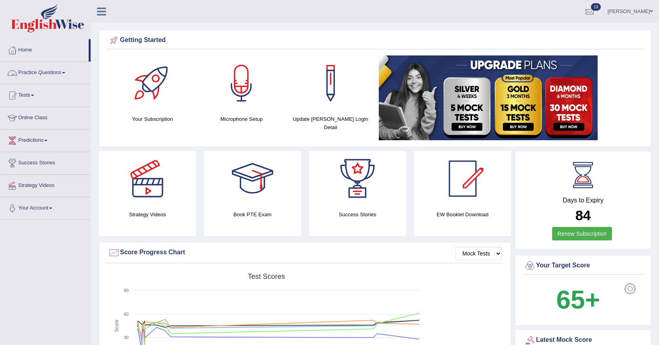
click at [44, 70] on link "Practice Questions" at bounding box center [45, 72] width 90 height 20
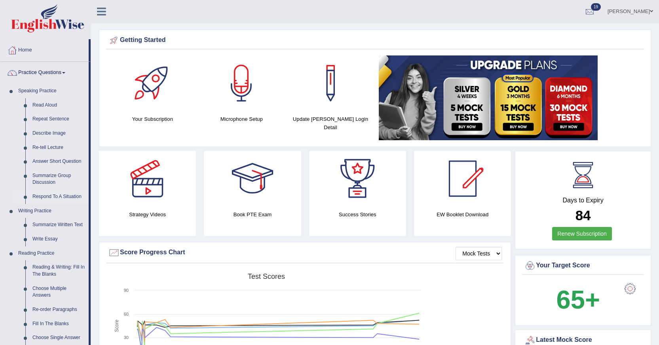
click at [42, 193] on link "Respond To A Situation" at bounding box center [59, 197] width 60 height 14
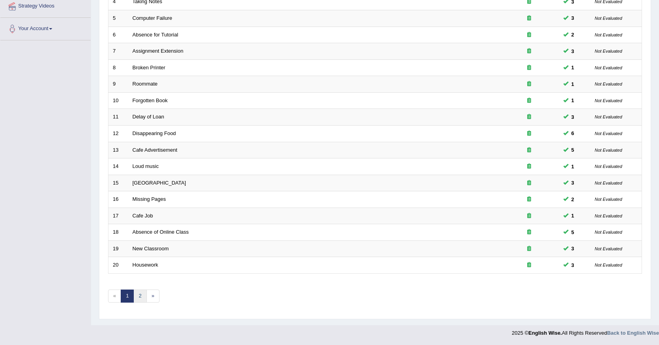
click at [141, 294] on link "2" at bounding box center [139, 295] width 13 height 13
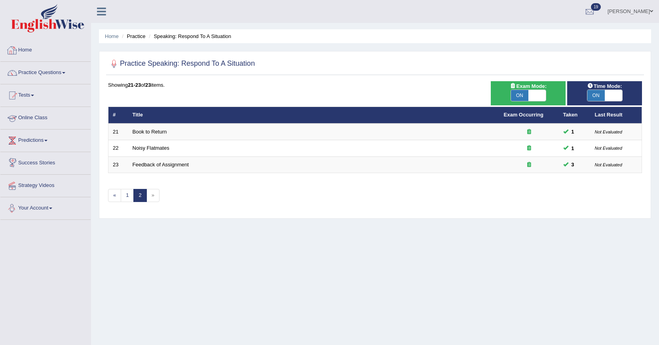
click at [29, 50] on link "Home" at bounding box center [45, 49] width 90 height 20
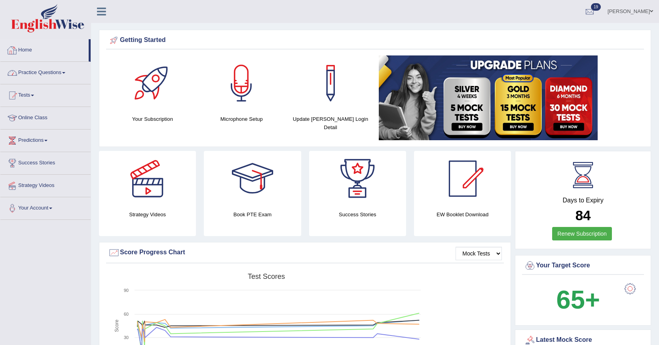
click at [61, 74] on link "Practice Questions" at bounding box center [45, 72] width 90 height 20
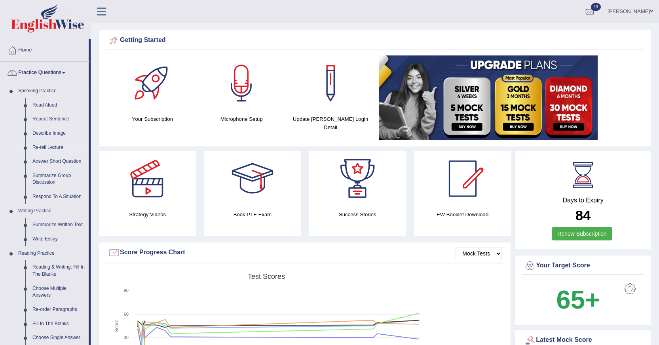
click at [42, 148] on link "Re-tell Lecture" at bounding box center [59, 148] width 60 height 14
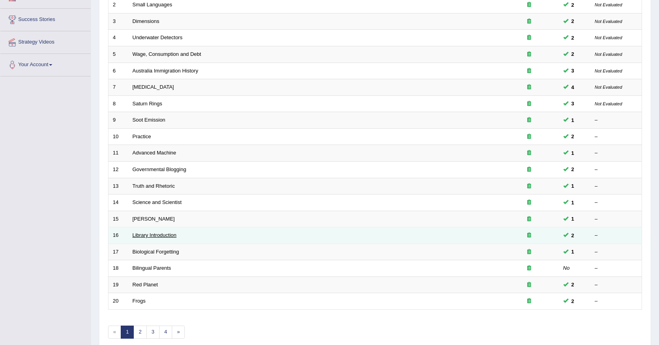
scroll to position [179, 0]
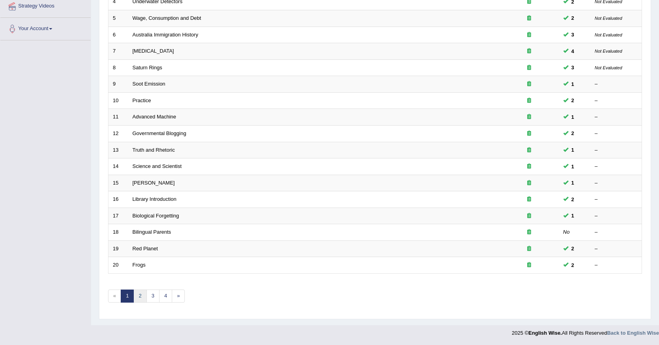
click at [142, 298] on link "2" at bounding box center [139, 295] width 13 height 13
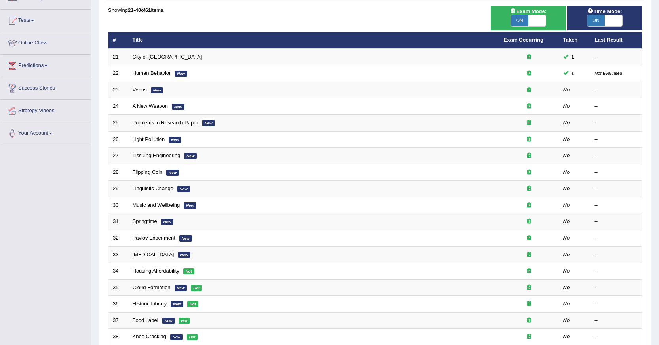
scroll to position [179, 0]
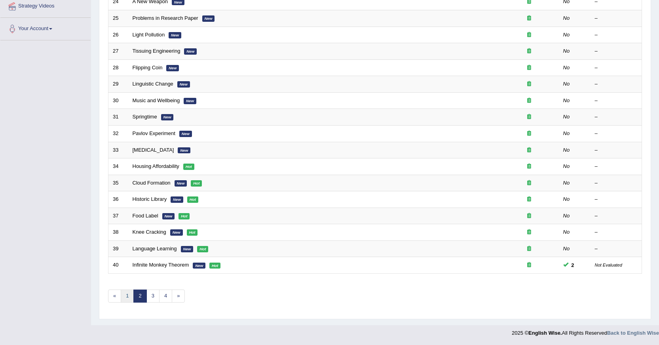
click at [123, 301] on link "1" at bounding box center [127, 295] width 13 height 13
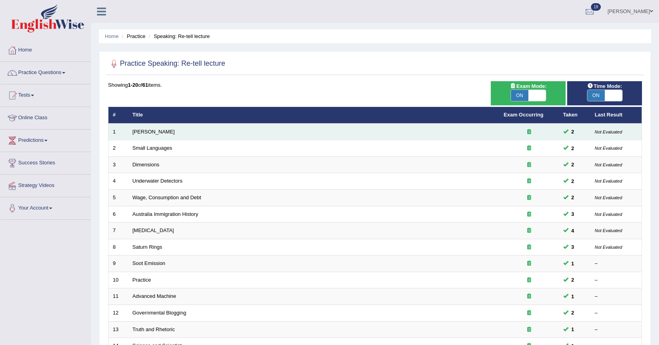
click at [158, 128] on td "[PERSON_NAME]" at bounding box center [313, 131] width 371 height 17
click at [157, 133] on link "[PERSON_NAME]" at bounding box center [154, 132] width 42 height 6
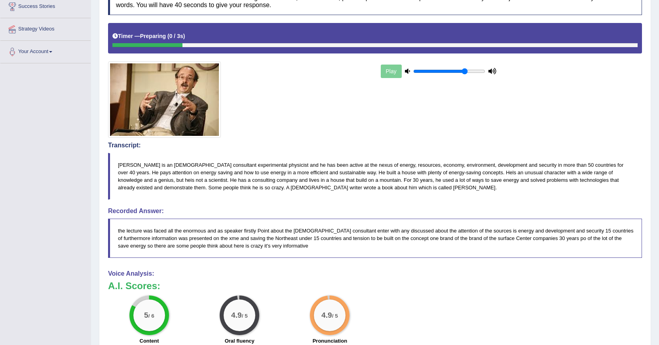
scroll to position [61, 0]
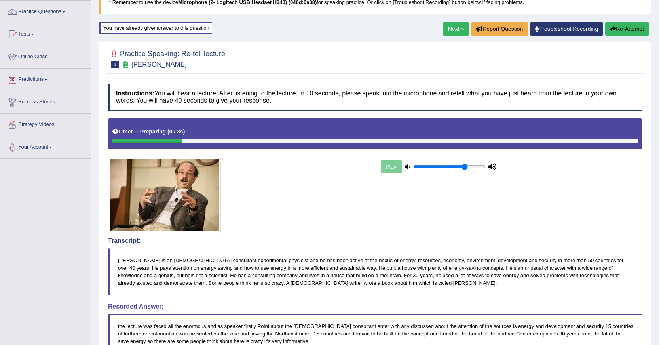
click at [634, 32] on button "Re-Attempt" at bounding box center [627, 28] width 44 height 13
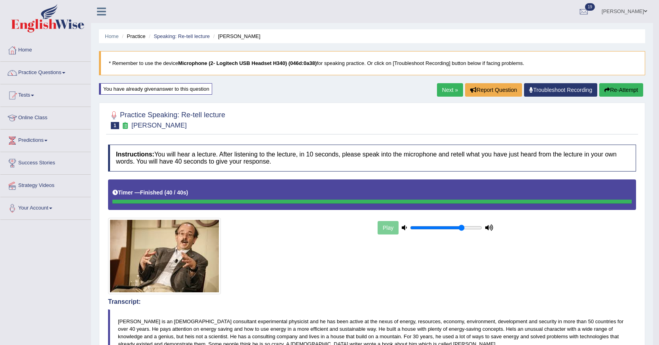
click at [610, 86] on button "Re-Attempt" at bounding box center [621, 89] width 44 height 13
click at [621, 95] on button "Re-Attempt" at bounding box center [621, 89] width 44 height 13
click at [615, 93] on button "Re-Attempt" at bounding box center [621, 89] width 44 height 13
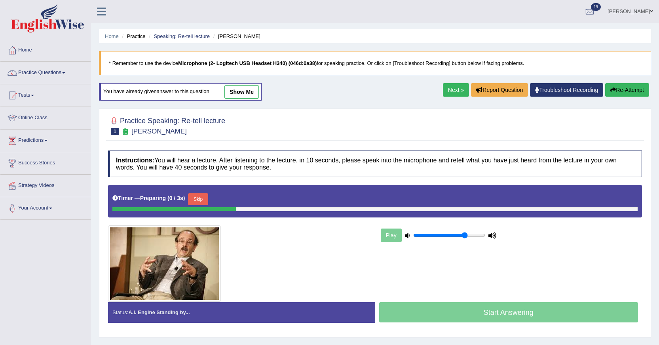
click at [196, 199] on button "Skip" at bounding box center [198, 199] width 20 height 12
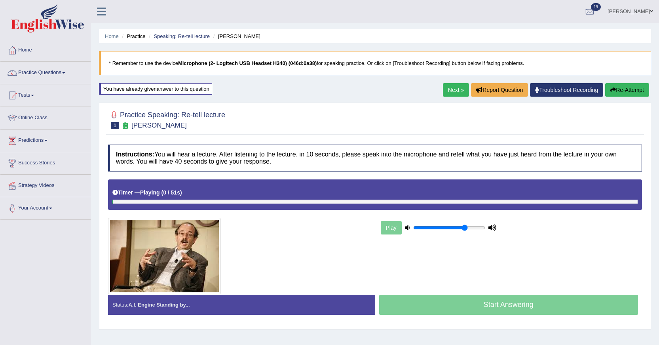
click at [196, 199] on div at bounding box center [374, 201] width 525 height 4
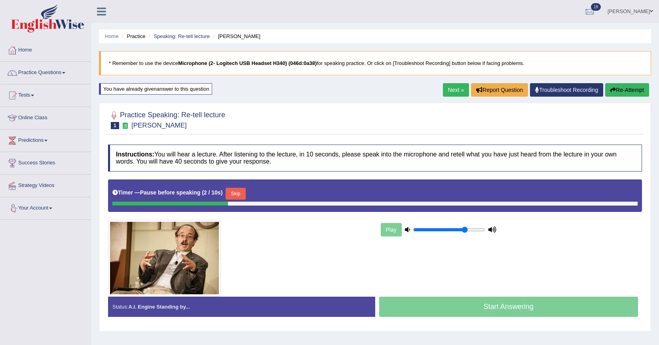
click at [245, 195] on button "Skip" at bounding box center [236, 194] width 20 height 12
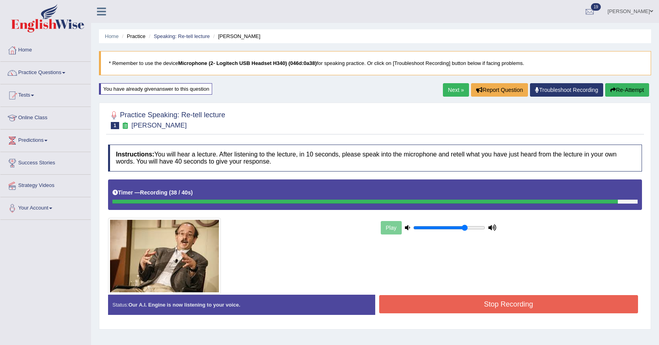
click at [450, 300] on button "Stop Recording" at bounding box center [508, 304] width 259 height 18
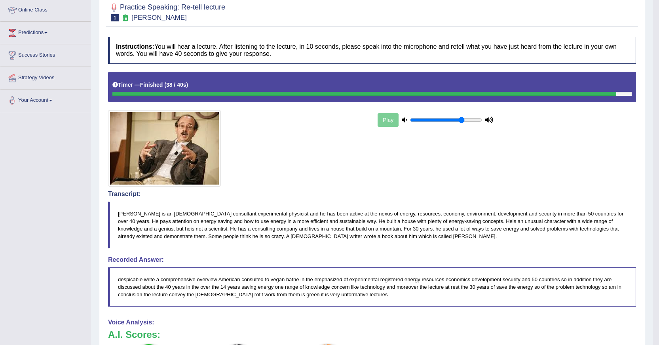
scroll to position [21, 0]
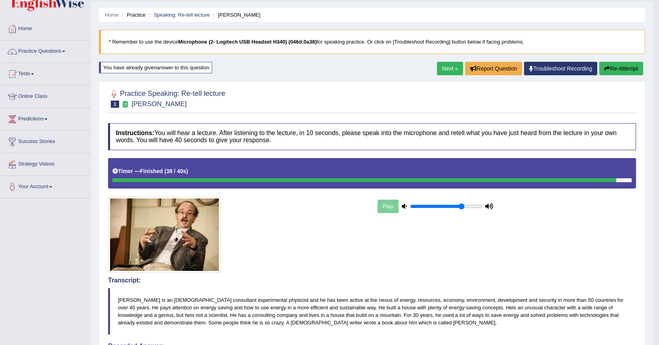
click at [439, 73] on link "Next »" at bounding box center [450, 68] width 26 height 13
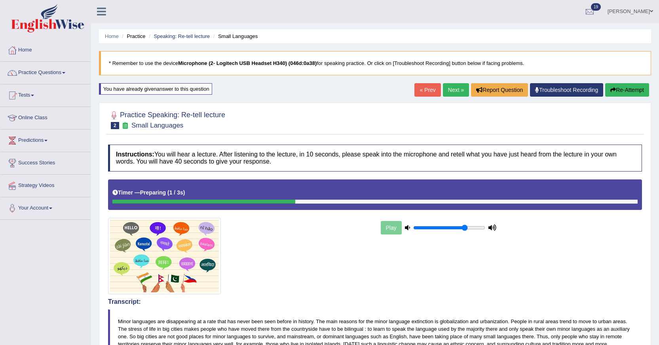
click at [636, 93] on button "Re-Attempt" at bounding box center [627, 89] width 44 height 13
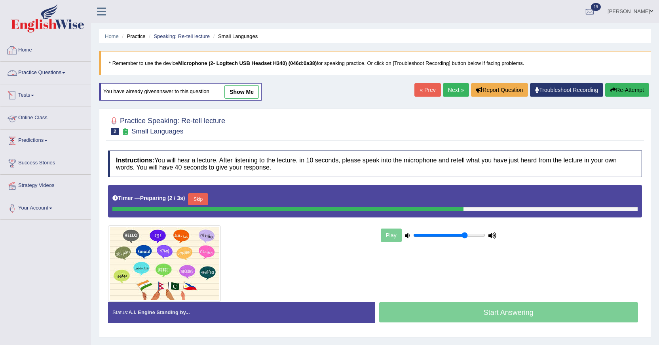
click at [24, 49] on link "Home" at bounding box center [45, 49] width 90 height 20
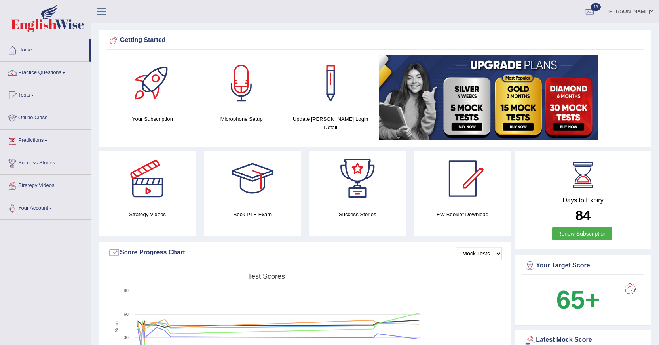
click at [621, 13] on link "Charanjit kaur" at bounding box center [630, 10] width 57 height 21
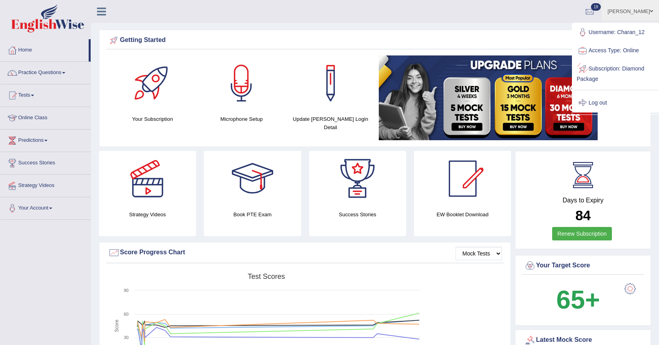
click at [589, 102] on link "Log out" at bounding box center [615, 103] width 85 height 18
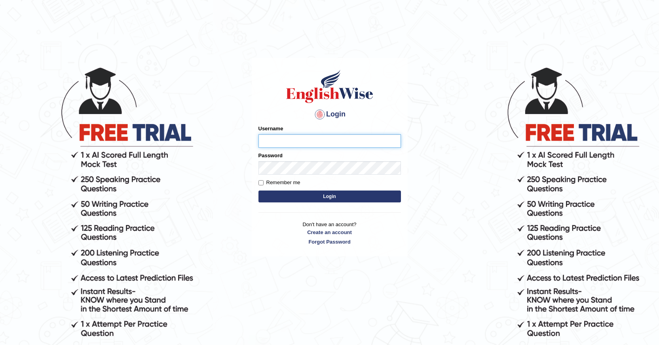
click at [258, 190] on button "Login" at bounding box center [329, 196] width 142 height 12
type input "Devera"
click at [258, 190] on button "Login" at bounding box center [329, 196] width 142 height 12
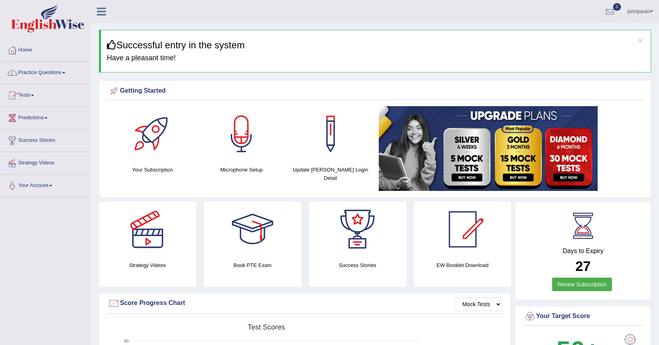
click at [34, 95] on span at bounding box center [32, 96] width 3 height 2
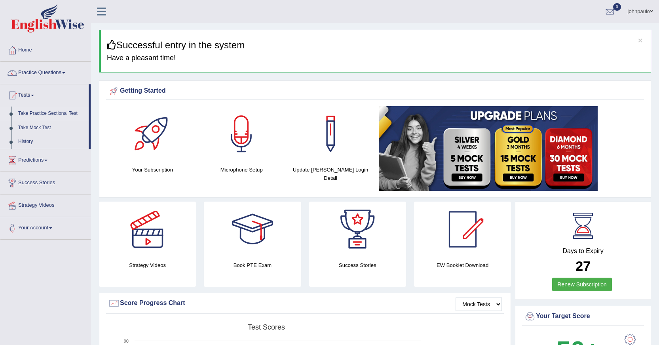
click at [47, 114] on link "Take Practice Sectional Test" at bounding box center [52, 113] width 74 height 14
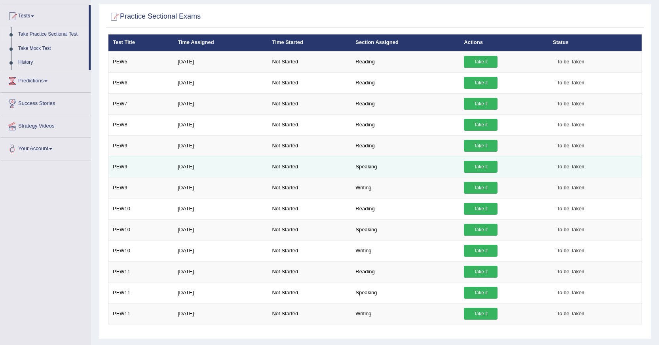
scroll to position [79, 0]
click at [489, 165] on link "Take it" at bounding box center [481, 167] width 34 height 12
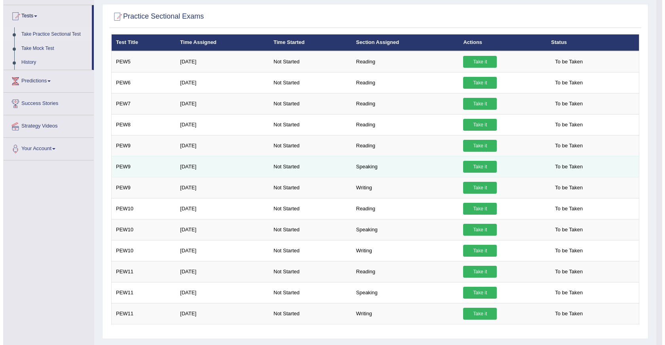
scroll to position [0, 0]
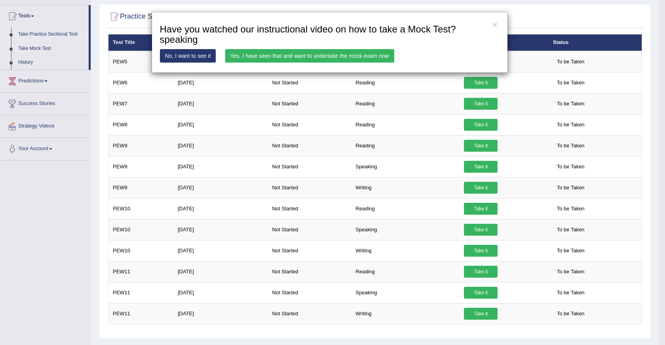
click at [372, 53] on link "Yes, I have seen that and want to undertake the mock exam now" at bounding box center [309, 55] width 169 height 13
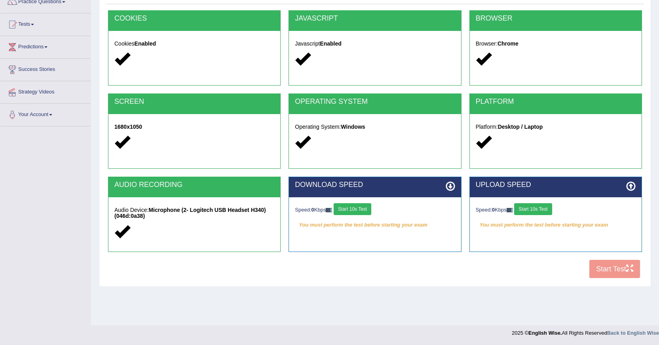
scroll to position [71, 0]
click at [360, 213] on button "Start 10s Test" at bounding box center [353, 209] width 38 height 12
click at [538, 210] on button "Start 10s Test" at bounding box center [533, 209] width 38 height 12
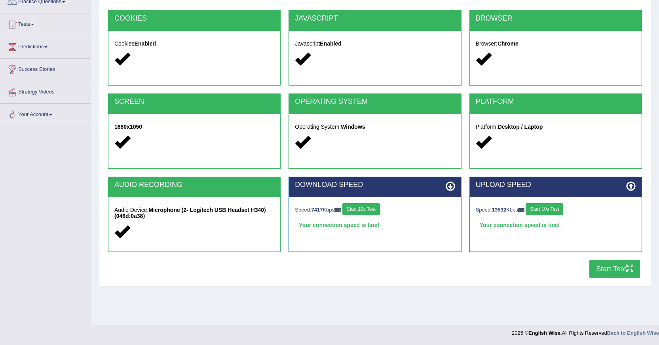
click at [615, 266] on button "Start Test" at bounding box center [614, 269] width 51 height 18
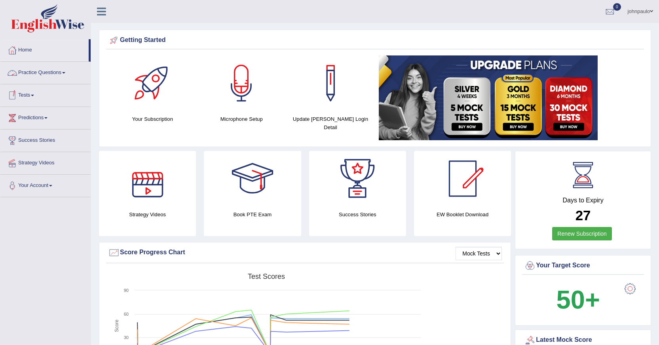
click at [65, 72] on span at bounding box center [63, 73] width 3 height 2
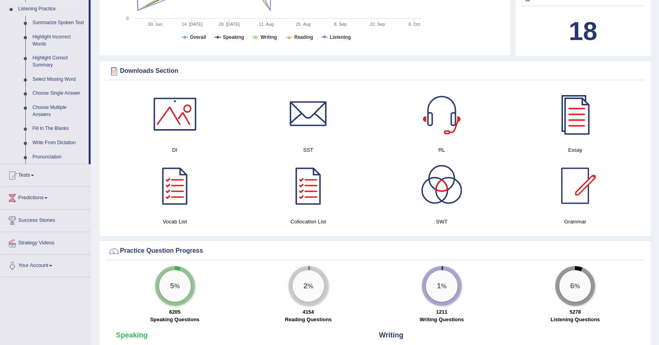
scroll to position [356, 0]
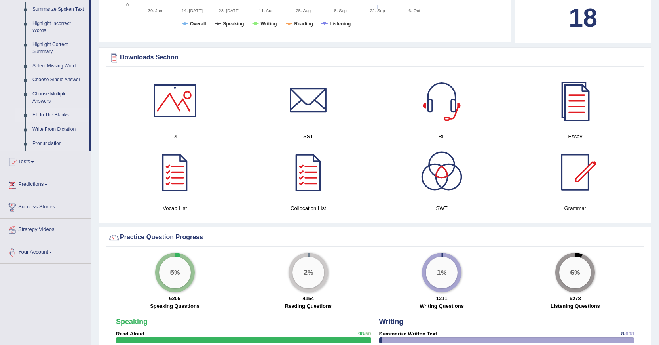
click at [65, 116] on link "Fill In The Blanks" at bounding box center [59, 115] width 60 height 14
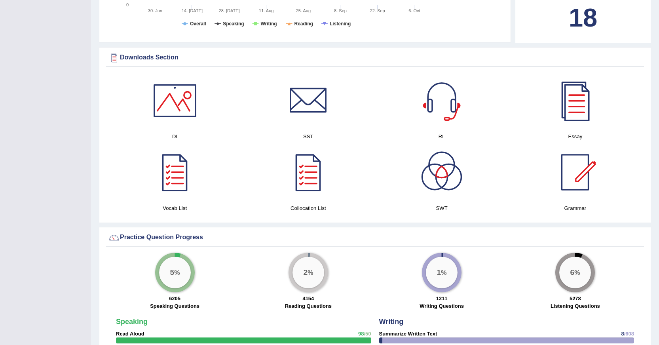
scroll to position [134, 0]
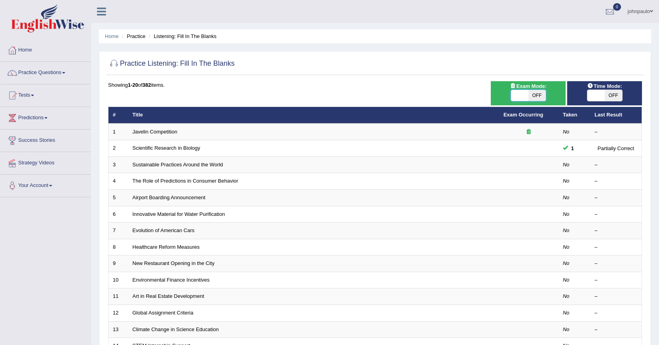
click at [517, 97] on span at bounding box center [519, 95] width 17 height 11
checkbox input "true"
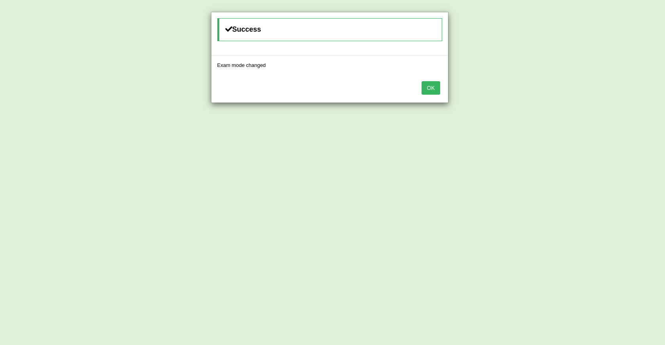
click at [432, 86] on button "OK" at bounding box center [431, 87] width 18 height 13
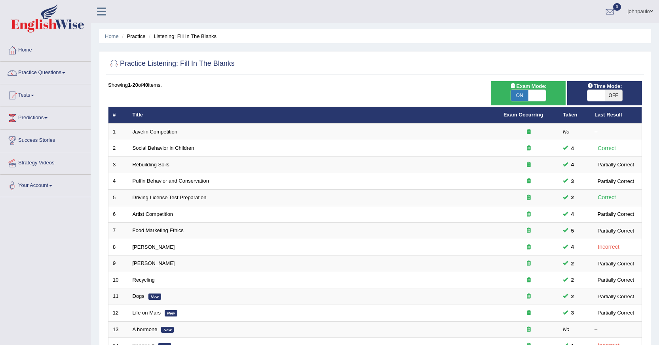
click at [595, 95] on span at bounding box center [595, 95] width 17 height 11
checkbox input "true"
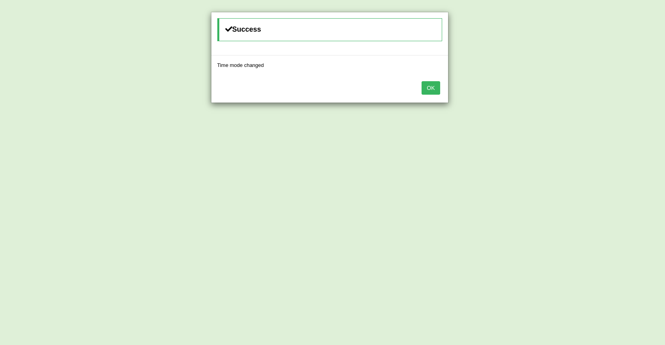
click at [435, 89] on button "OK" at bounding box center [431, 87] width 18 height 13
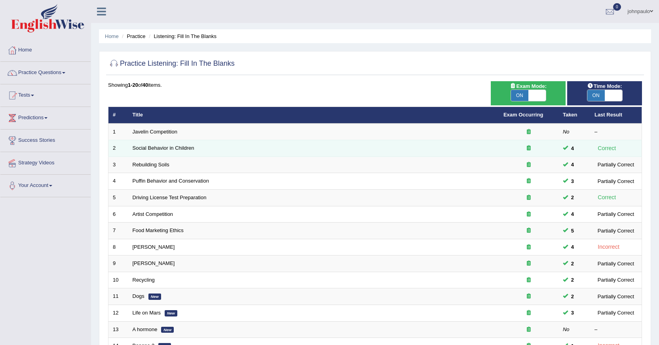
scroll to position [40, 0]
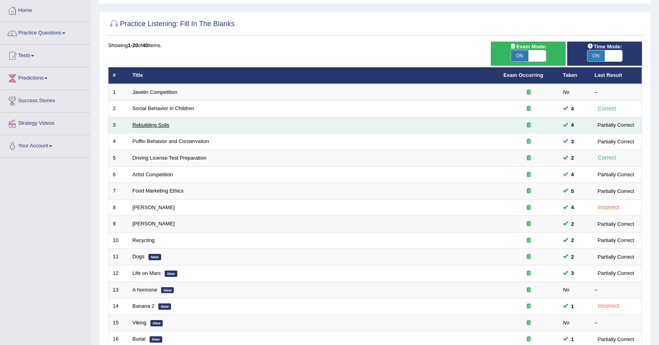
click at [160, 125] on link "Rebuilding Soils" at bounding box center [151, 125] width 37 height 6
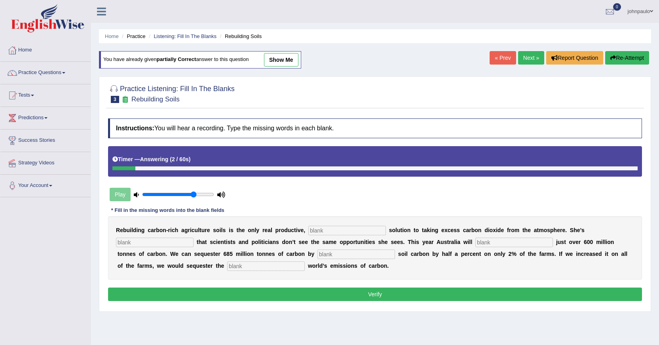
click at [328, 231] on input "text" at bounding box center [347, 230] width 78 height 9
type input "permanent"
click at [173, 240] on input "text" at bounding box center [155, 241] width 78 height 9
type input "frustrated"
click at [486, 242] on input "text" at bounding box center [514, 241] width 78 height 9
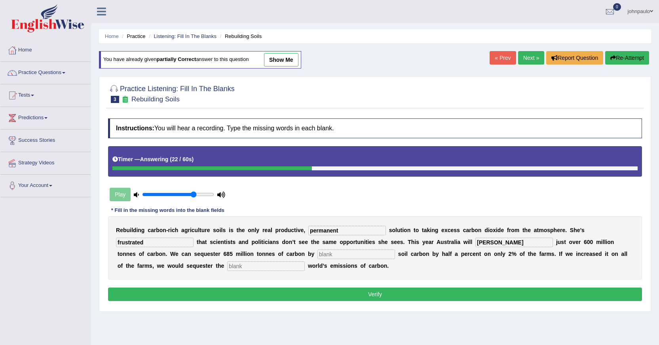
type input "amit"
click at [348, 256] on input "text" at bounding box center [356, 253] width 78 height 9
type input "increasing"
click at [257, 270] on input "text" at bounding box center [266, 265] width 78 height 9
type input "whole"
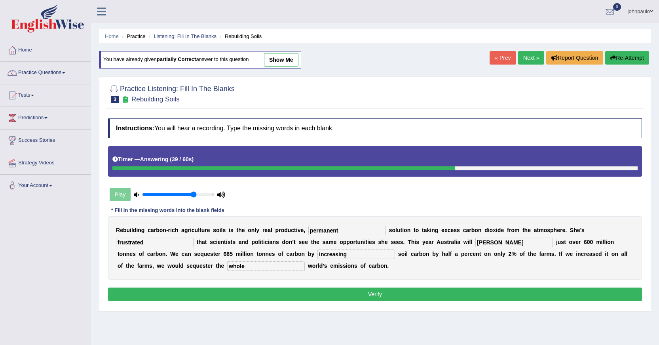
click at [338, 292] on button "Verify" at bounding box center [375, 293] width 534 height 13
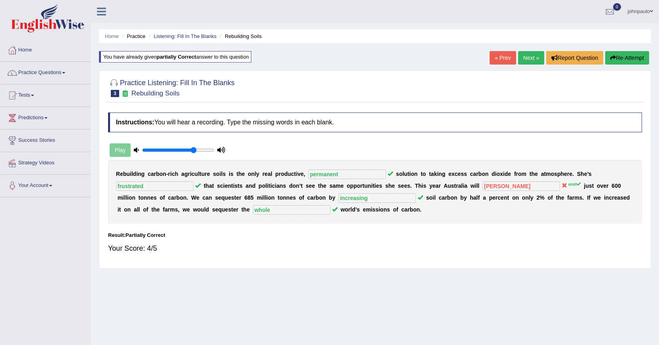
click at [526, 57] on link "Next »" at bounding box center [531, 57] width 26 height 13
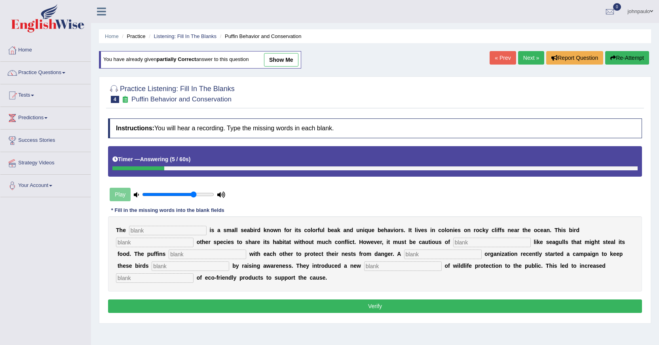
click at [155, 230] on input "text" at bounding box center [168, 230] width 78 height 9
type input "puffin"
click at [152, 243] on input "text" at bounding box center [155, 241] width 78 height 9
type input "o"
type input "allows"
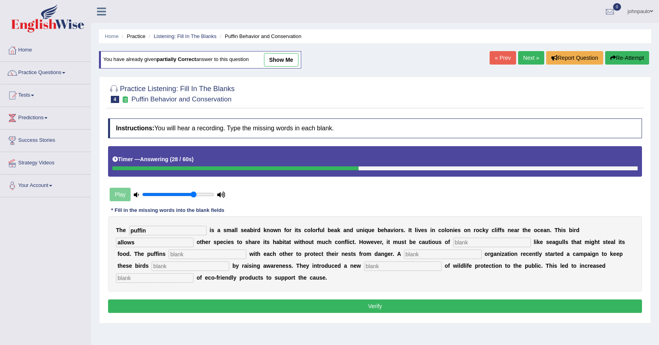
click at [463, 243] on input "text" at bounding box center [492, 241] width 78 height 9
type input "predators"
click at [186, 255] on input "text" at bounding box center [208, 253] width 78 height 9
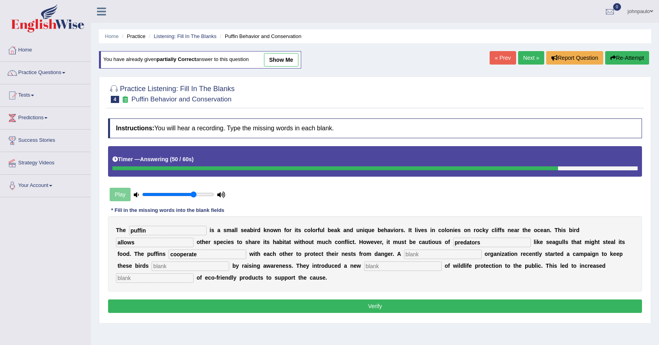
type input "cooperate"
click at [441, 256] on input "text" at bounding box center [443, 253] width 78 height 9
type input "coorporate"
click at [194, 264] on input "text" at bounding box center [191, 265] width 78 height 9
type input "safe"
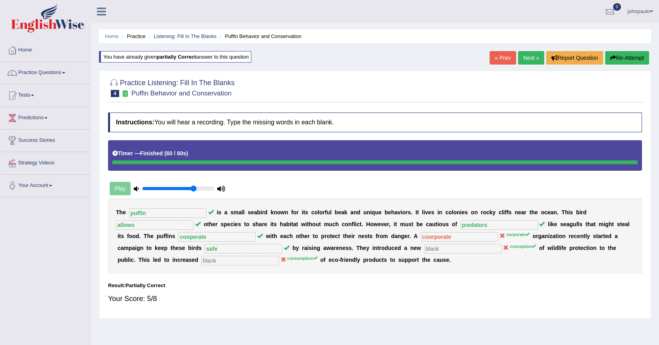
click at [650, 11] on span at bounding box center [651, 11] width 3 height 5
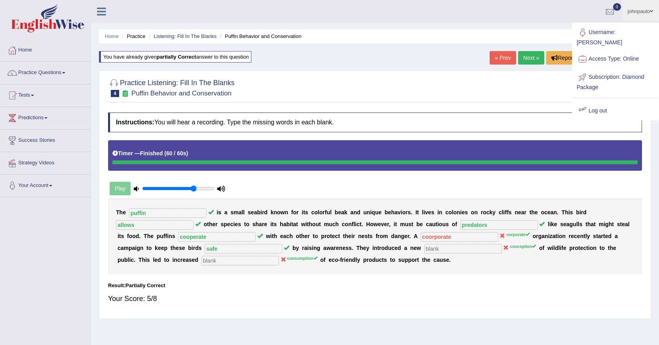
click at [602, 104] on link "Log out" at bounding box center [615, 111] width 85 height 18
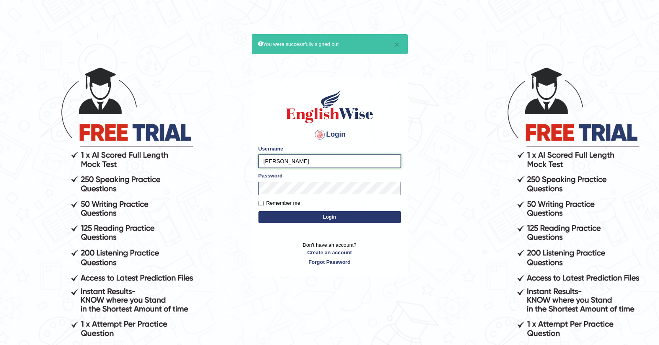
click at [292, 163] on input "[PERSON_NAME]" at bounding box center [329, 160] width 142 height 13
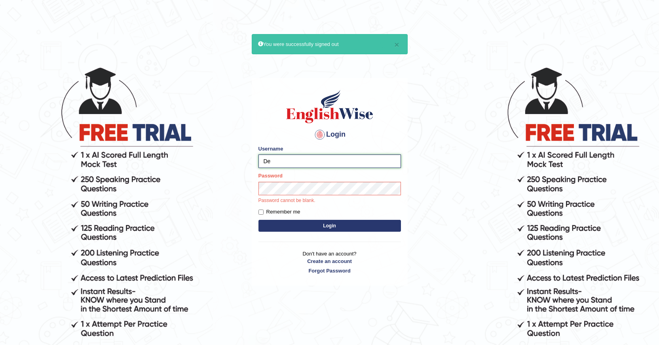
type input "D"
